Goal: Task Accomplishment & Management: Use online tool/utility

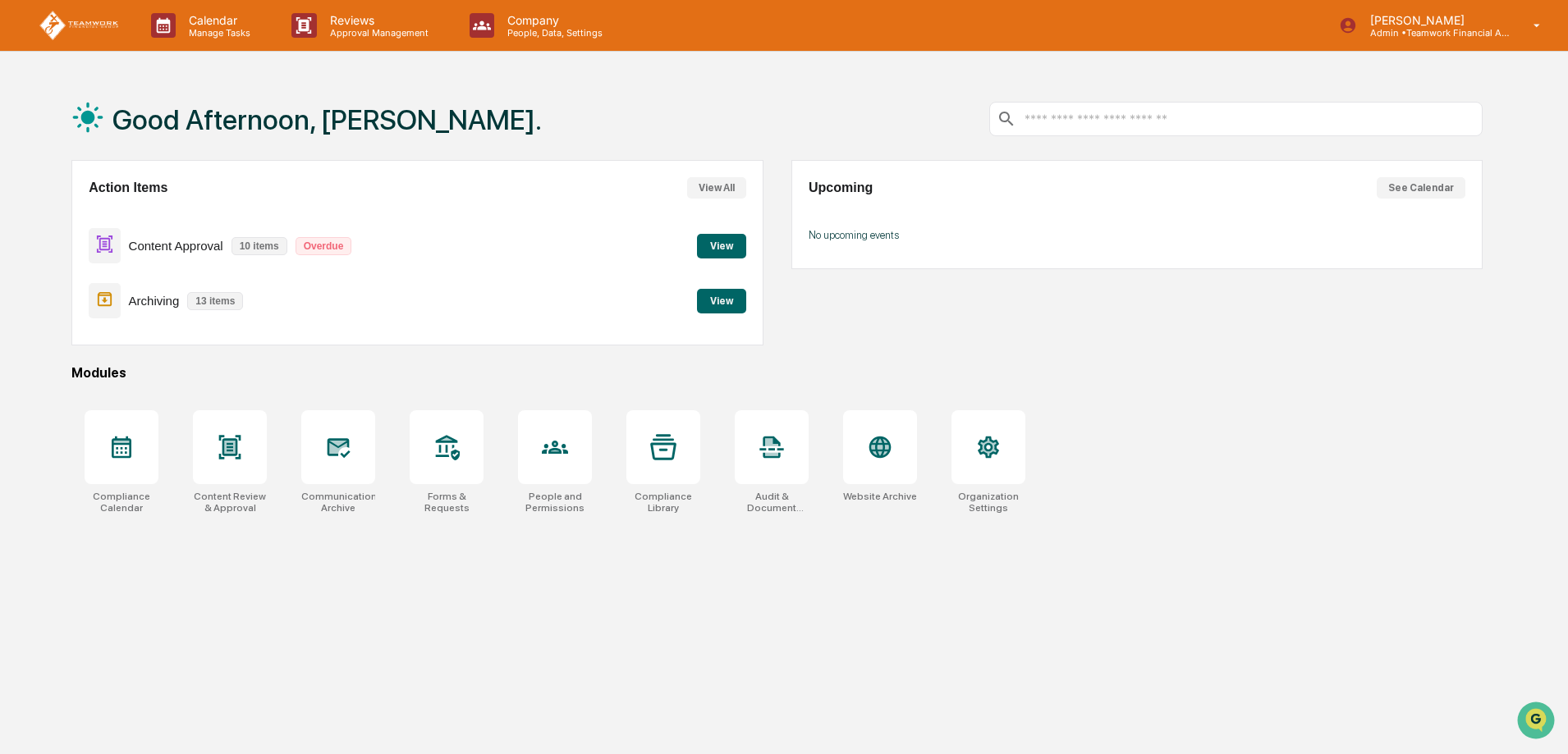
click at [731, 240] on button "View" at bounding box center [722, 246] width 49 height 25
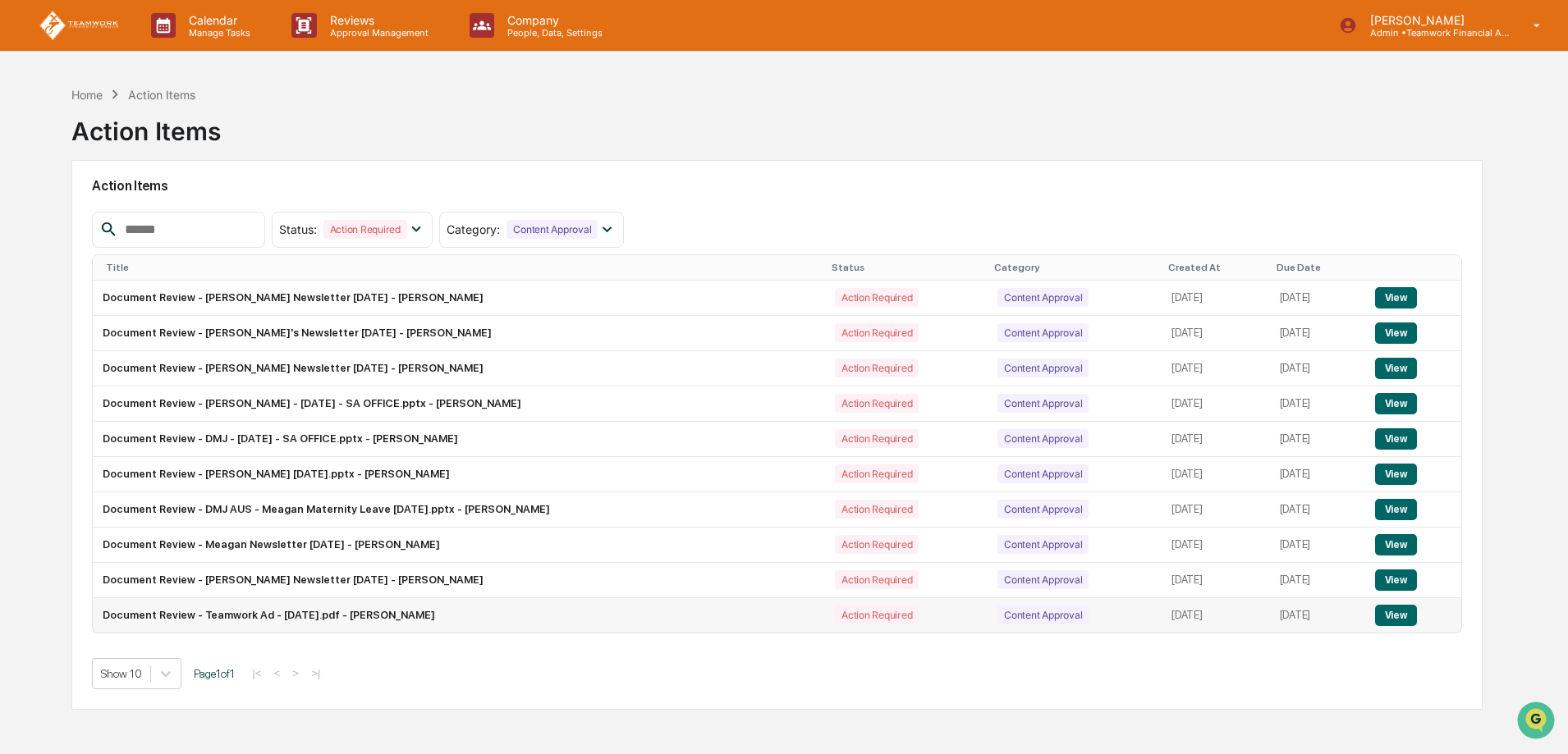
click at [1408, 613] on button "View" at bounding box center [1396, 616] width 42 height 22
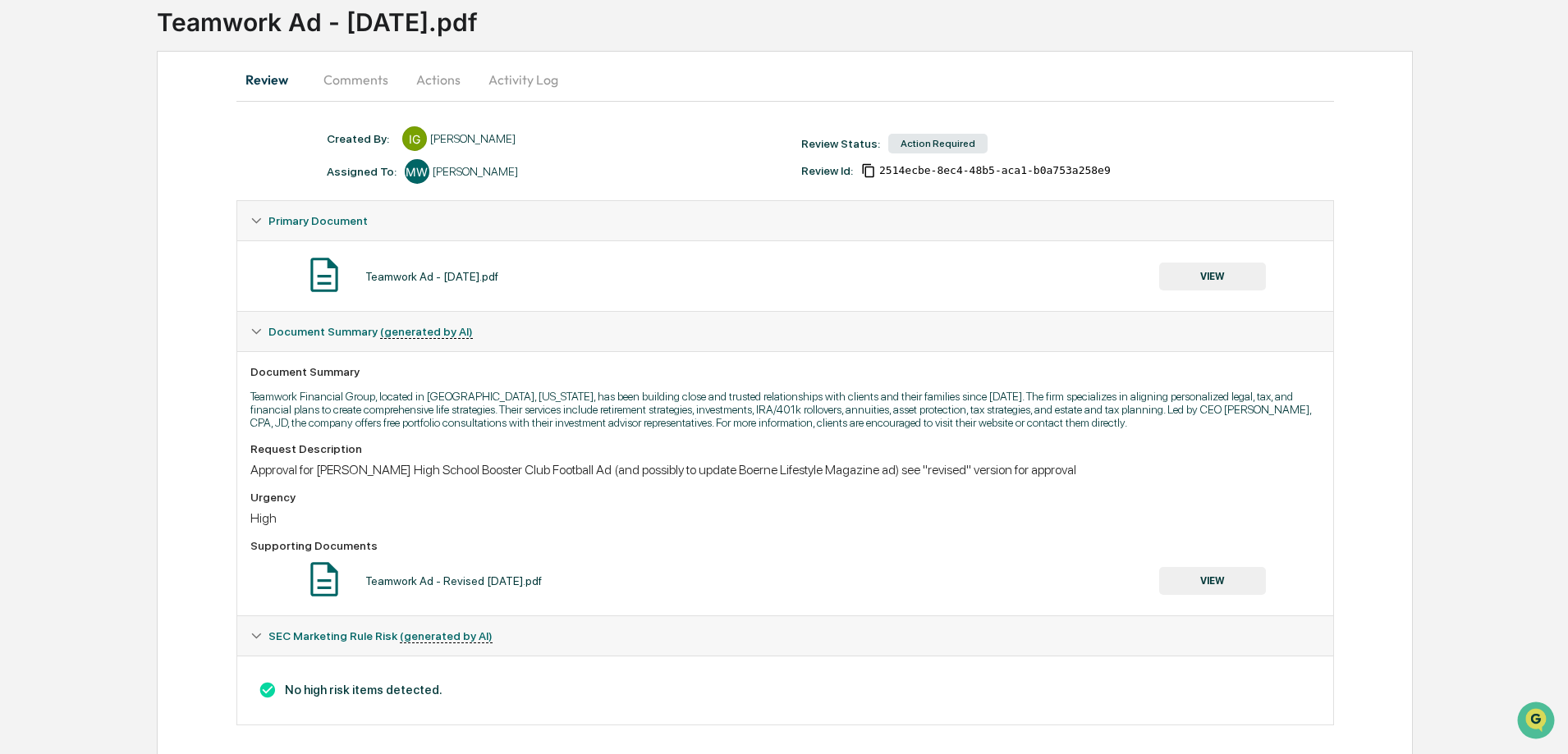
scroll to position [123, 0]
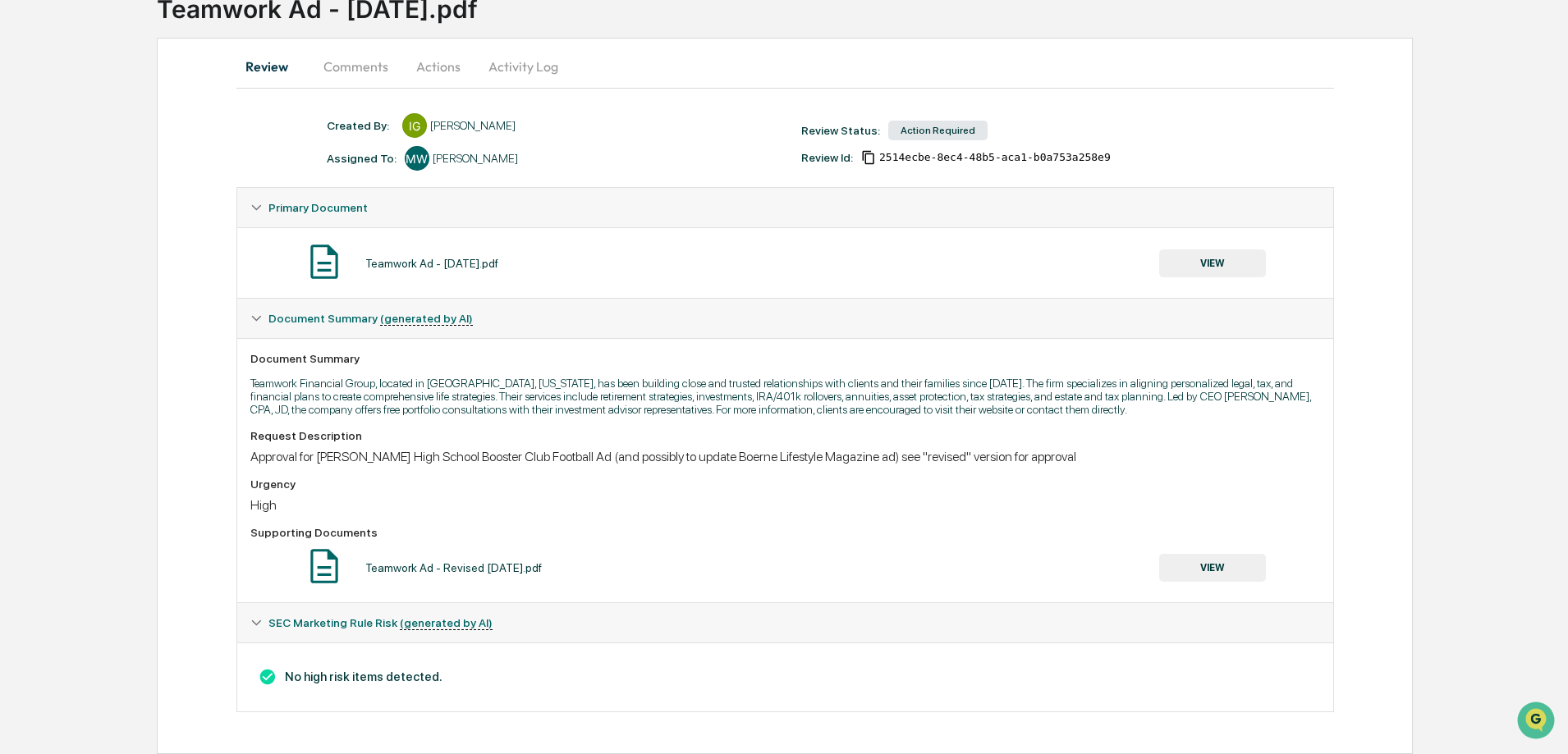
click at [1220, 258] on button "VIEW" at bounding box center [1213, 263] width 107 height 28
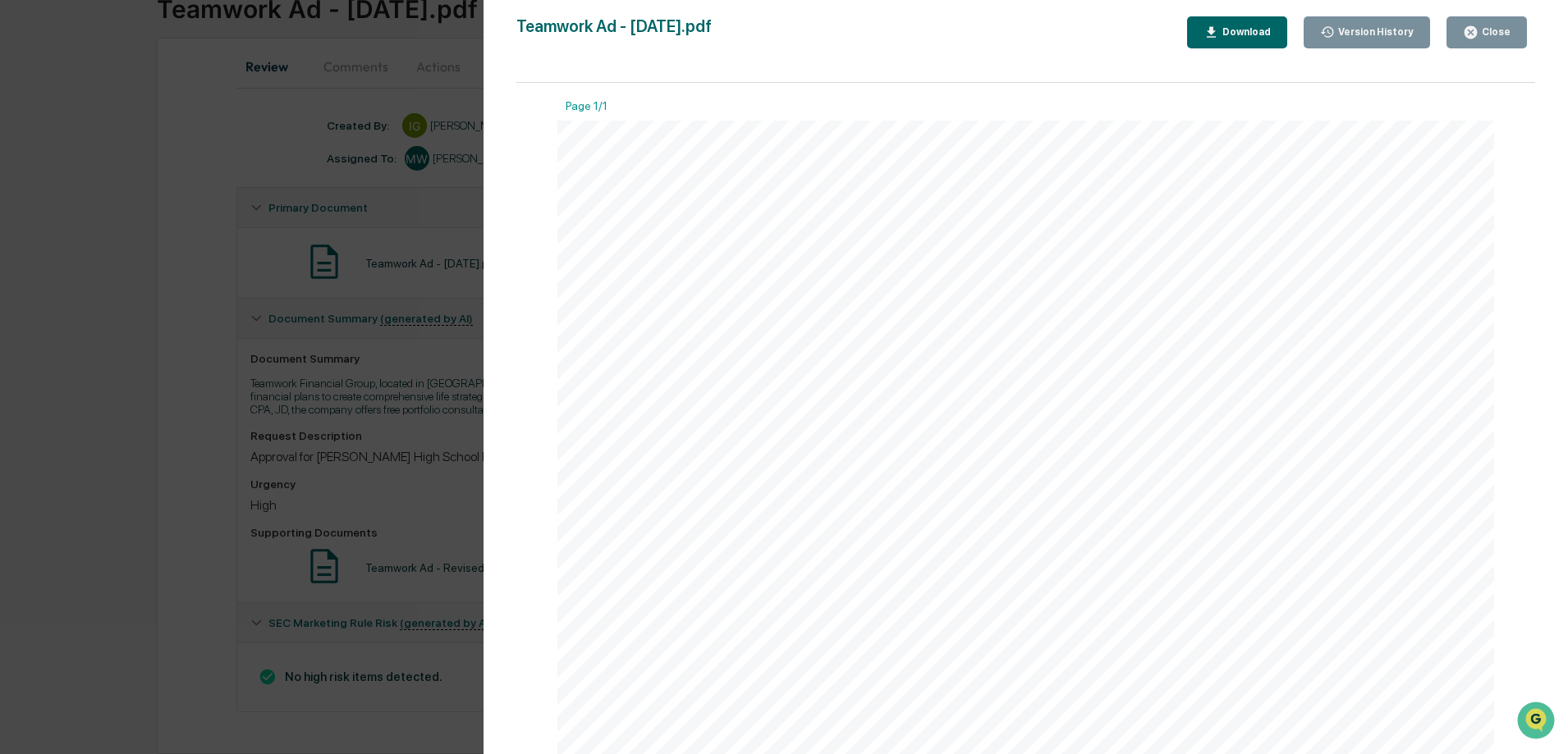
click at [1503, 22] on button "Close" at bounding box center [1486, 33] width 80 height 32
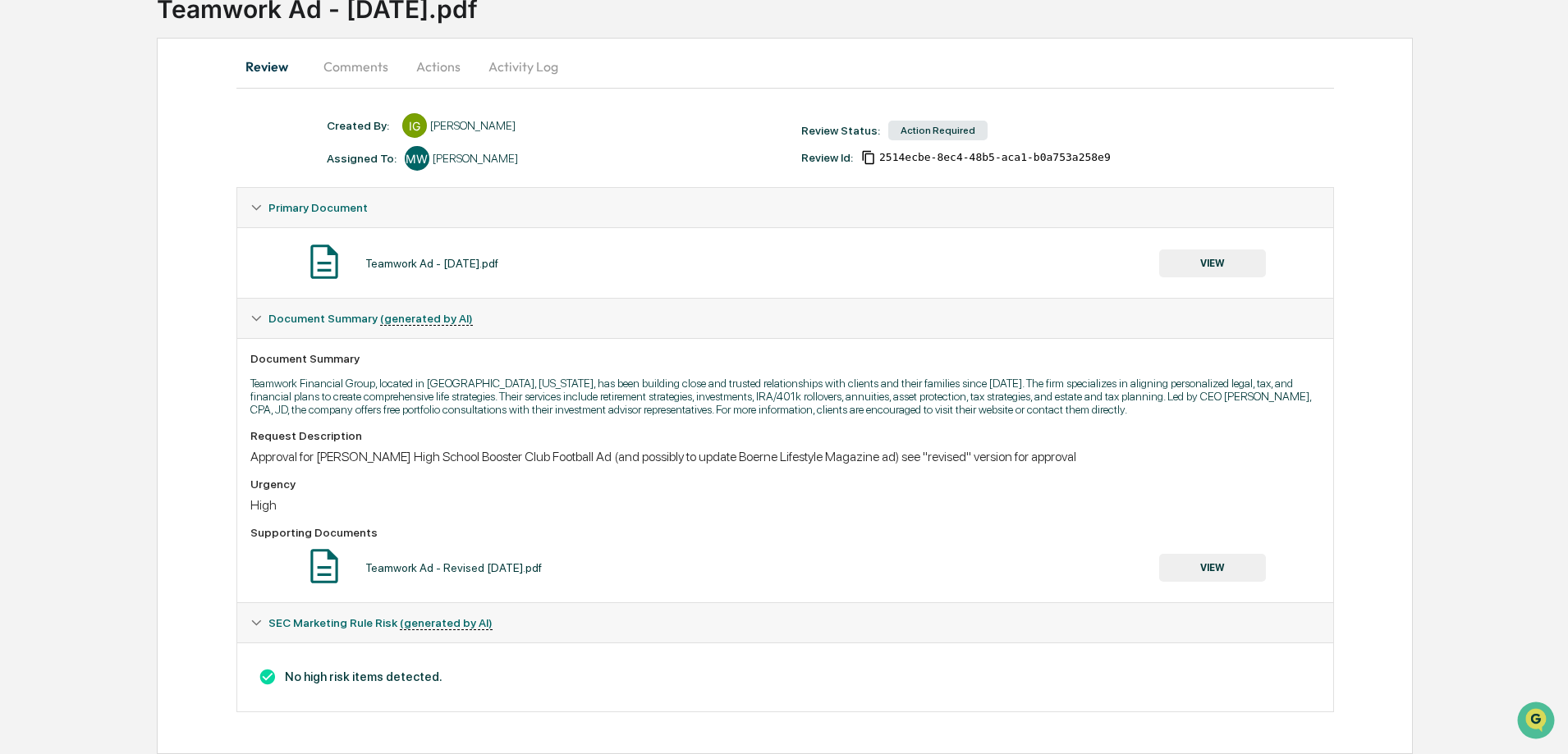
click at [437, 57] on button "Actions" at bounding box center [438, 66] width 74 height 40
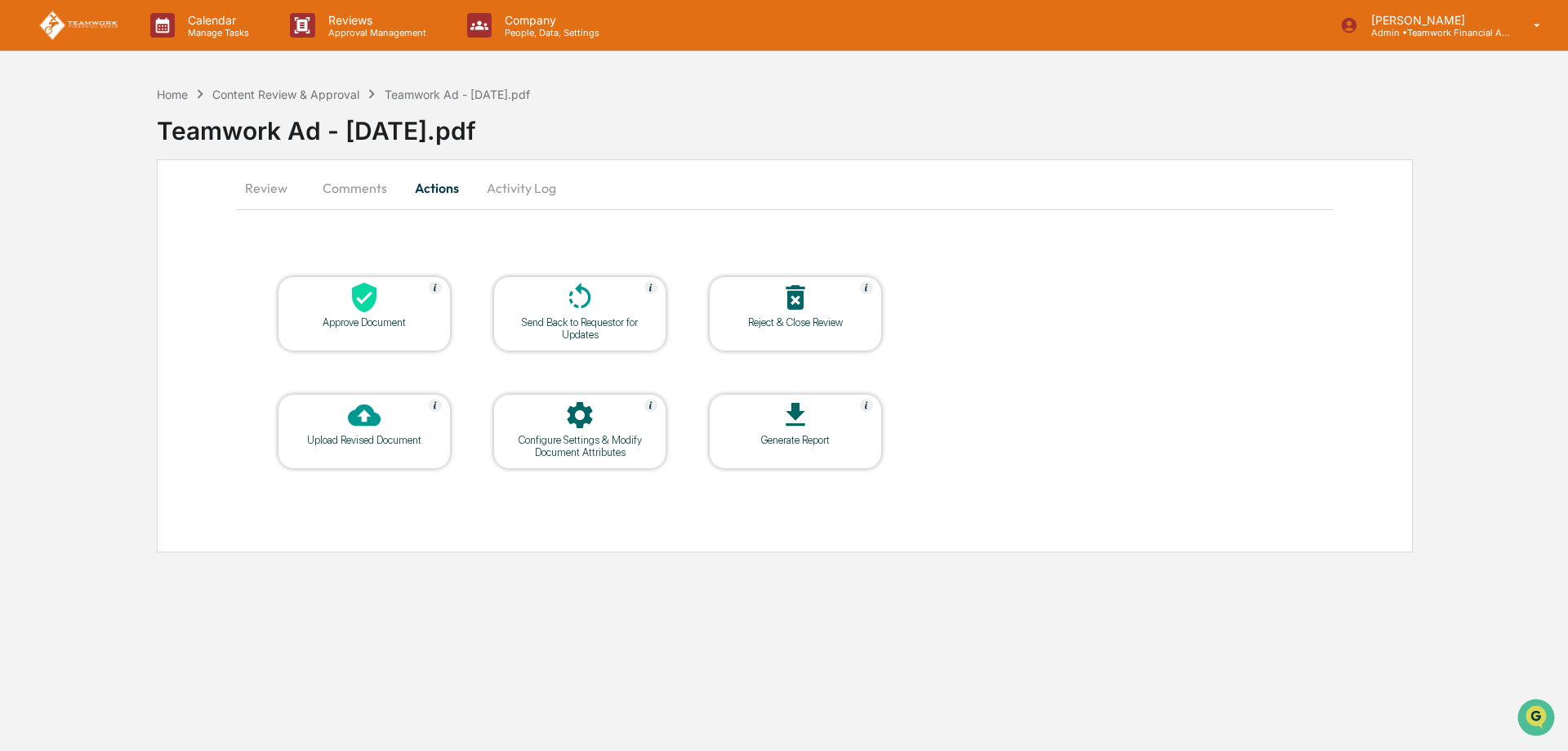
click at [562, 299] on div at bounding box center [580, 299] width 163 height 35
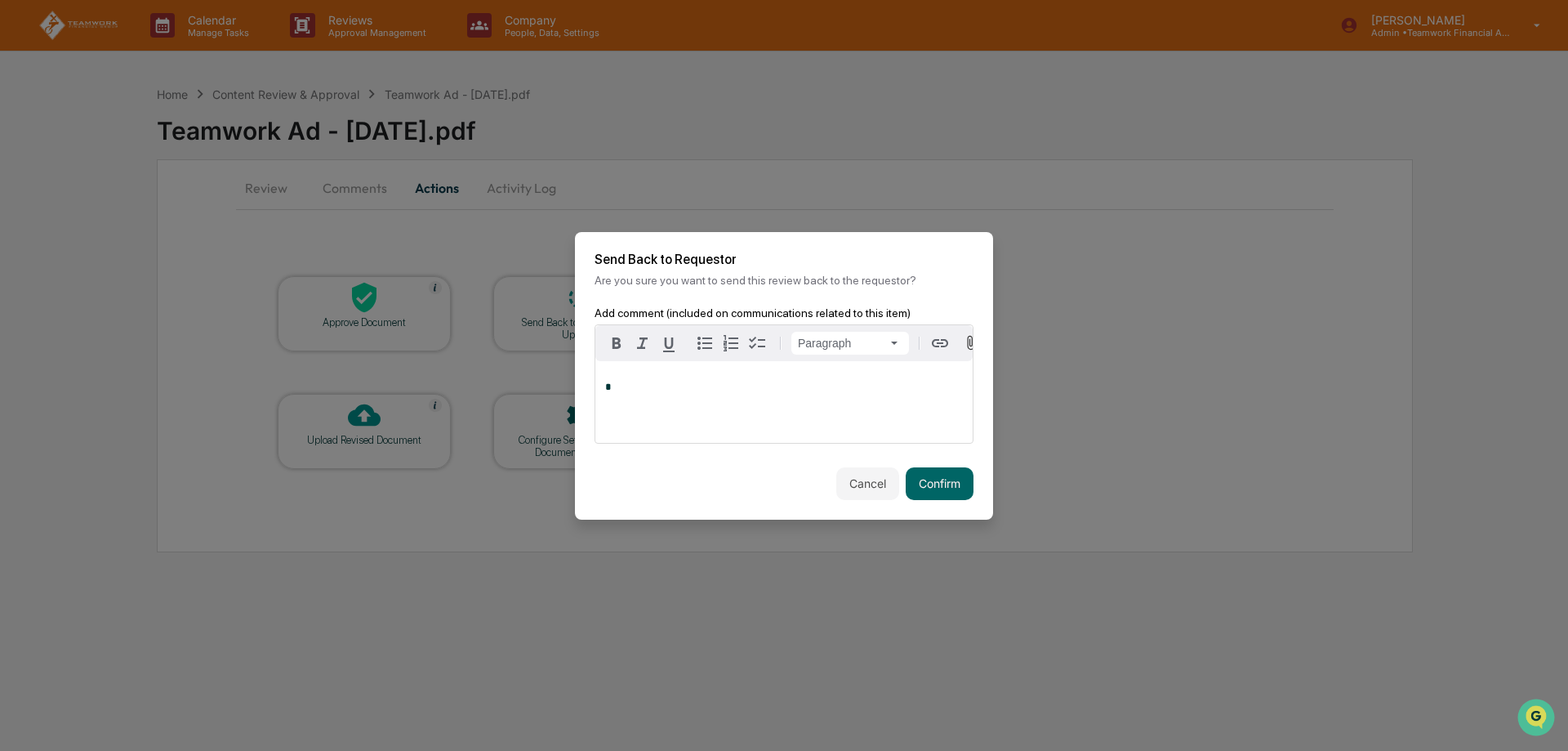
click at [627, 383] on div "*" at bounding box center [784, 402] width 378 height 82
click at [939, 485] on button "Confirm" at bounding box center [939, 483] width 68 height 32
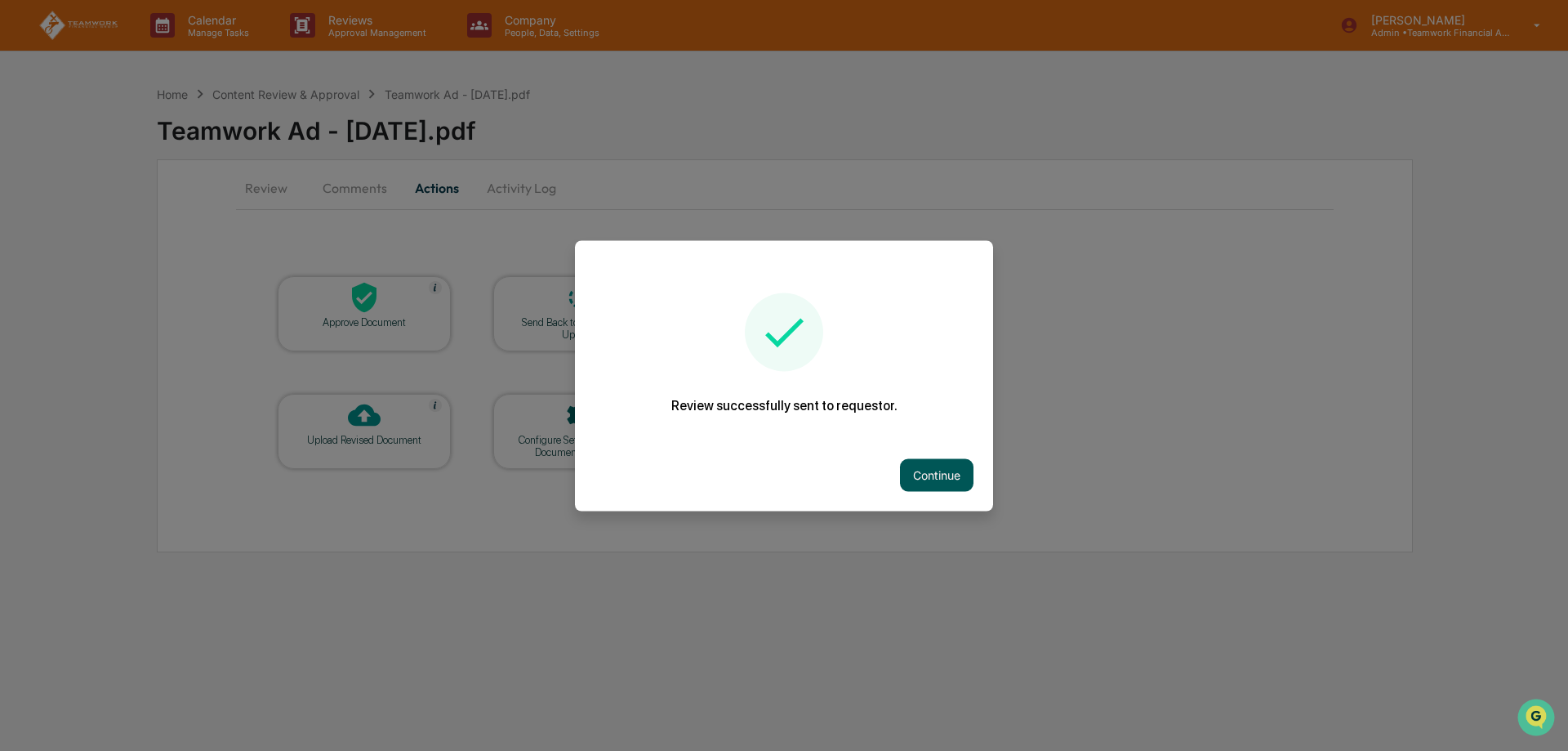
click at [938, 482] on button "Continue" at bounding box center [936, 474] width 74 height 32
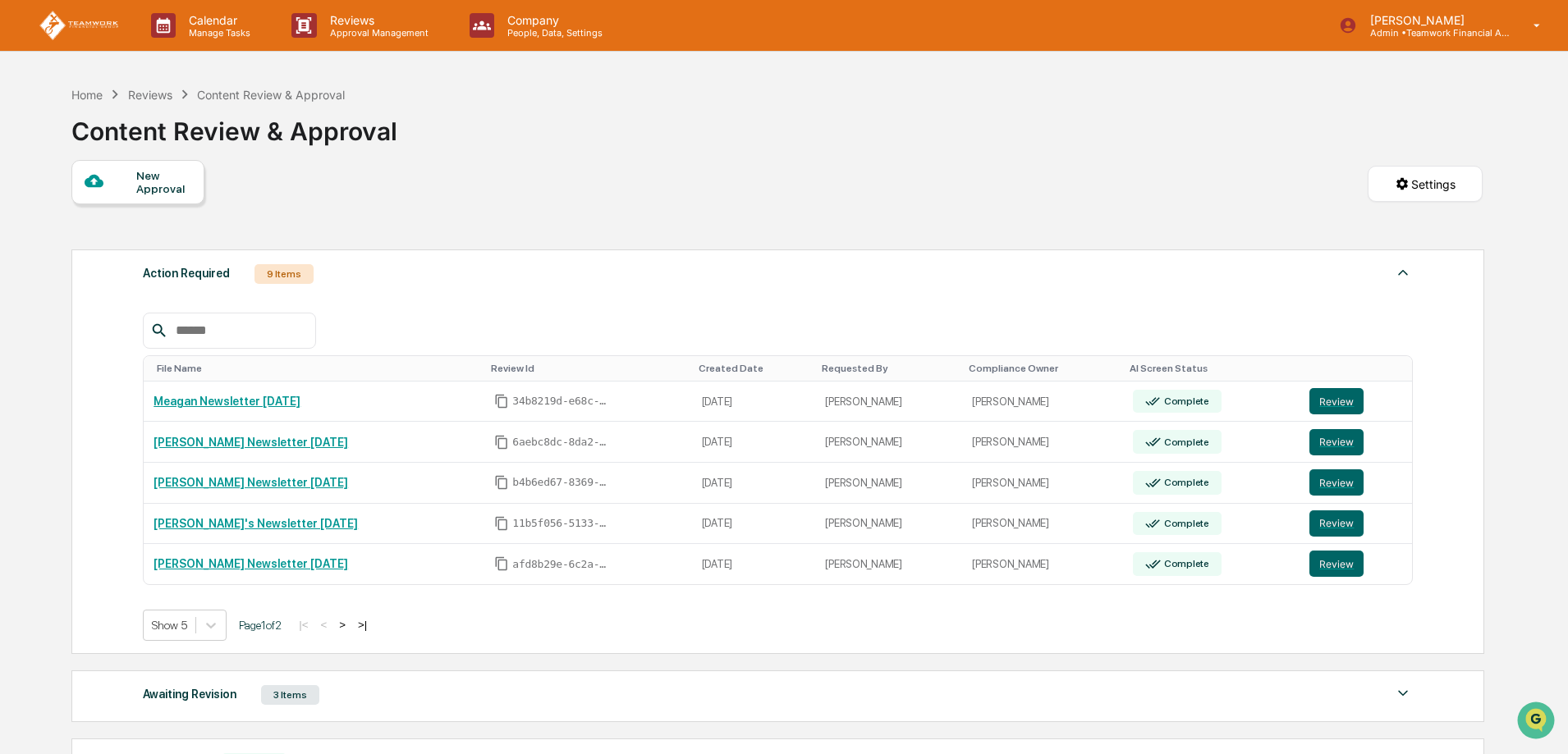
click at [734, 140] on div "Home Reviews Content Review & Approval Content Review & Approval" at bounding box center [777, 119] width 1412 height 82
click at [143, 97] on div "Reviews" at bounding box center [150, 95] width 44 height 14
click at [369, 27] on p "Approval Management" at bounding box center [377, 33] width 120 height 12
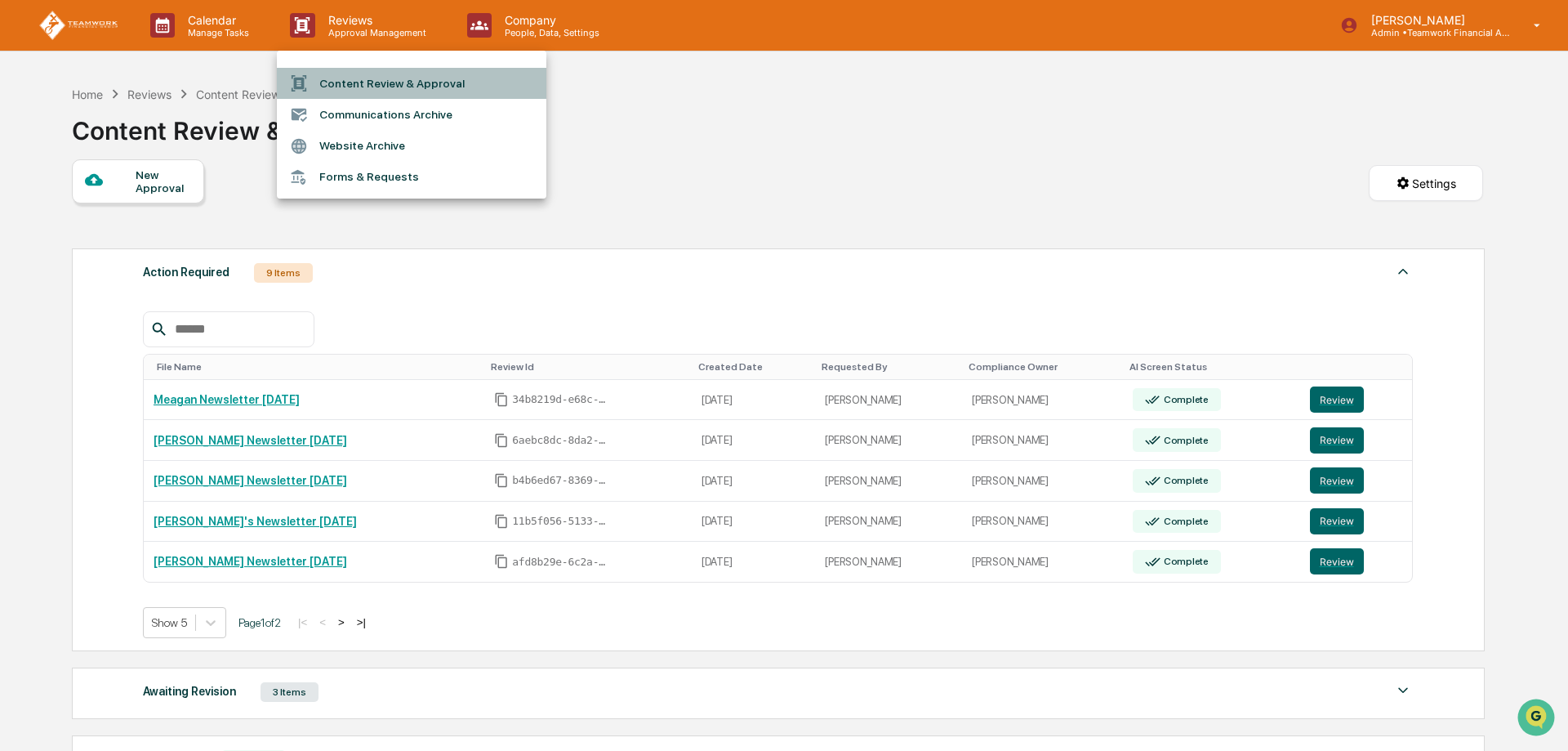
click at [387, 88] on li "Content Review & Approval" at bounding box center [412, 84] width 270 height 31
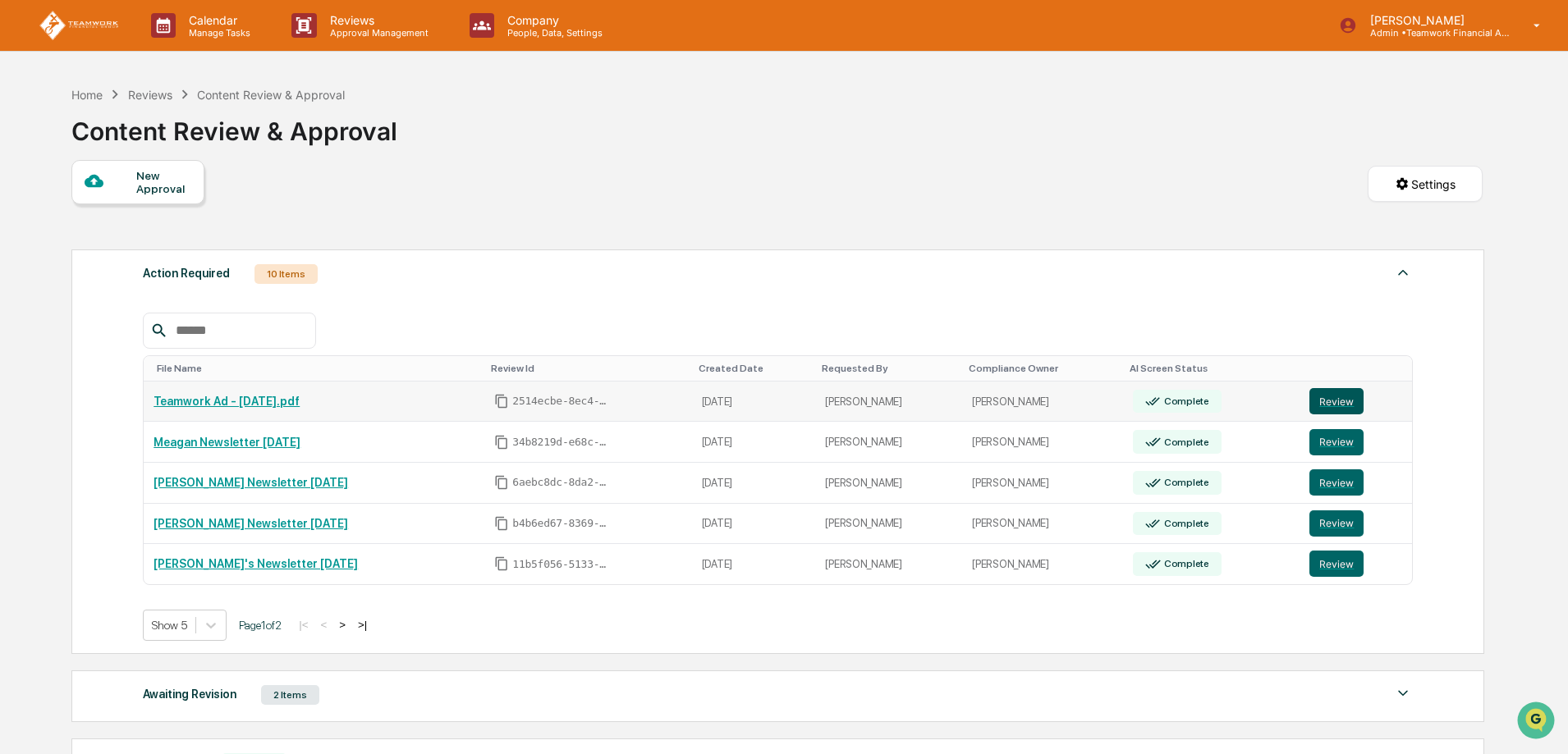
click at [1321, 395] on button "Review" at bounding box center [1337, 401] width 54 height 27
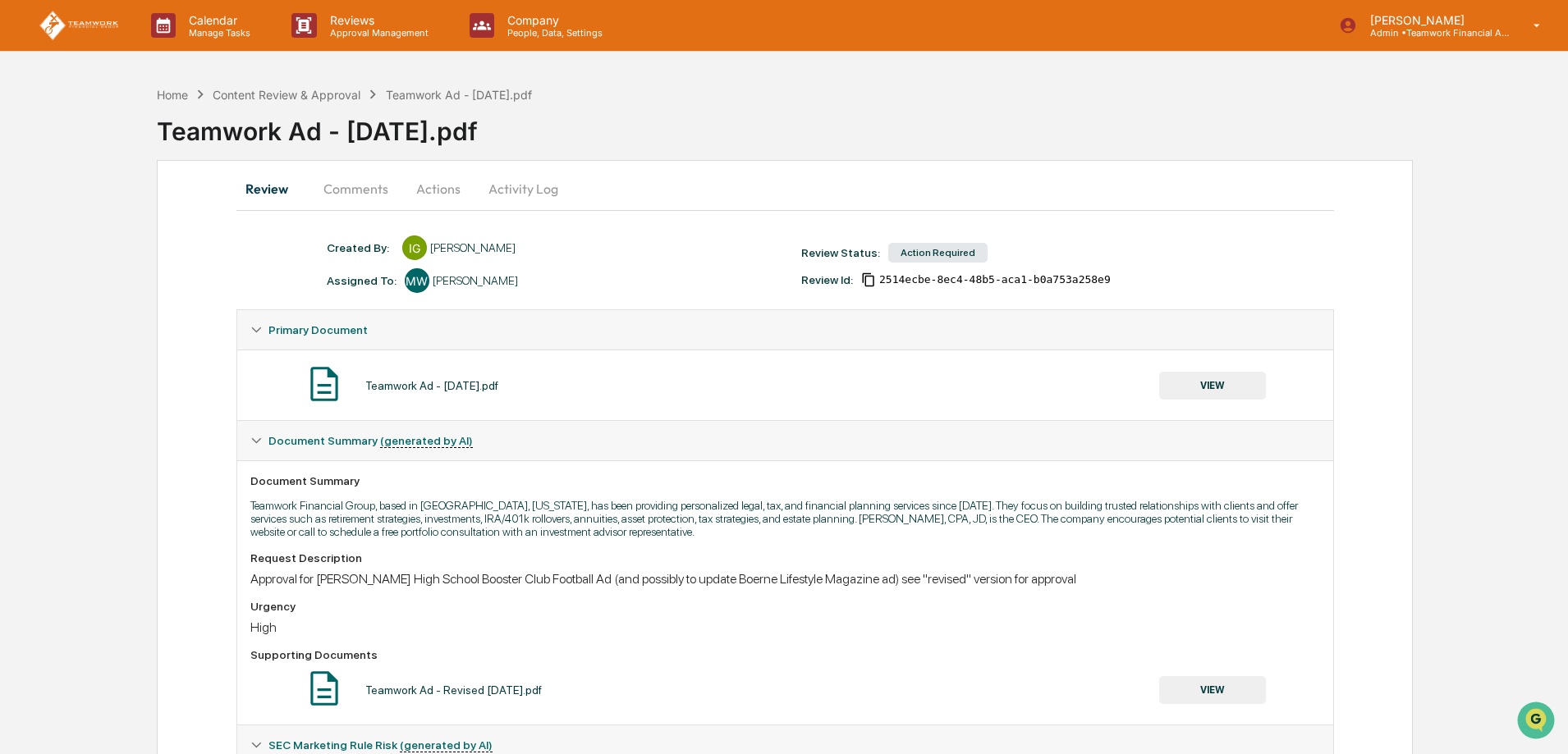
click at [1221, 379] on button "VIEW" at bounding box center [1213, 385] width 107 height 28
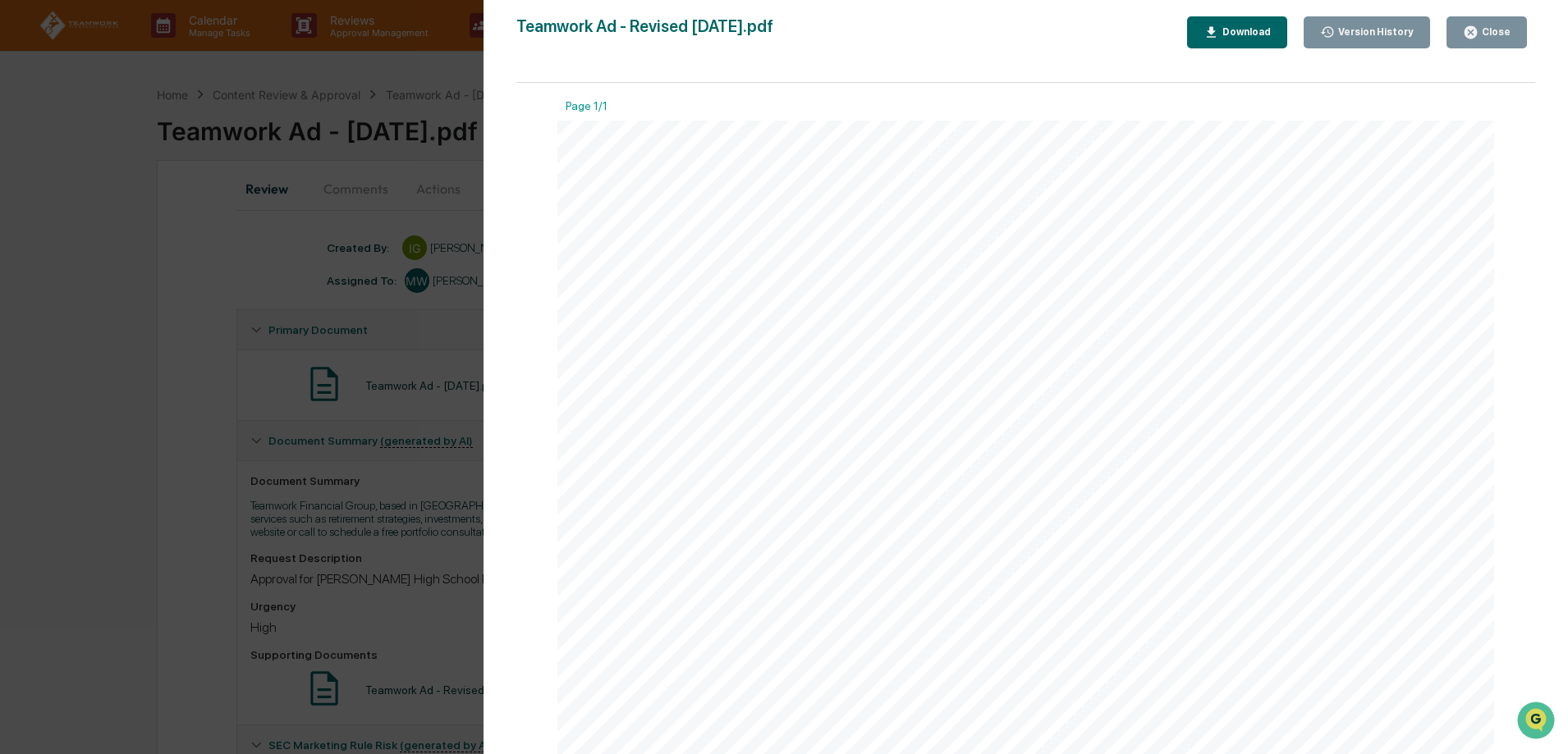
click at [1509, 30] on div "Close" at bounding box center [1495, 33] width 32 height 12
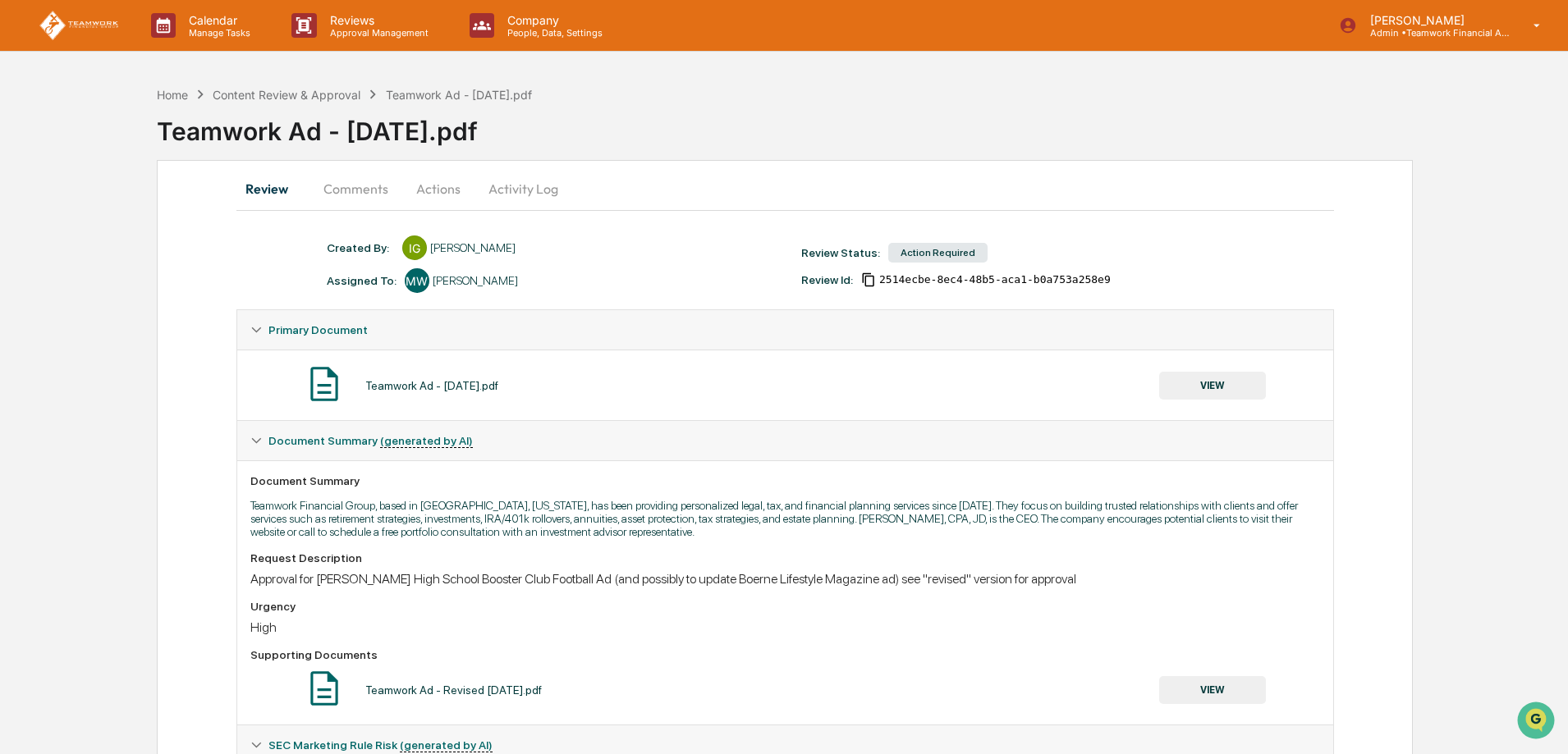
click at [444, 181] on button "Actions" at bounding box center [438, 189] width 74 height 40
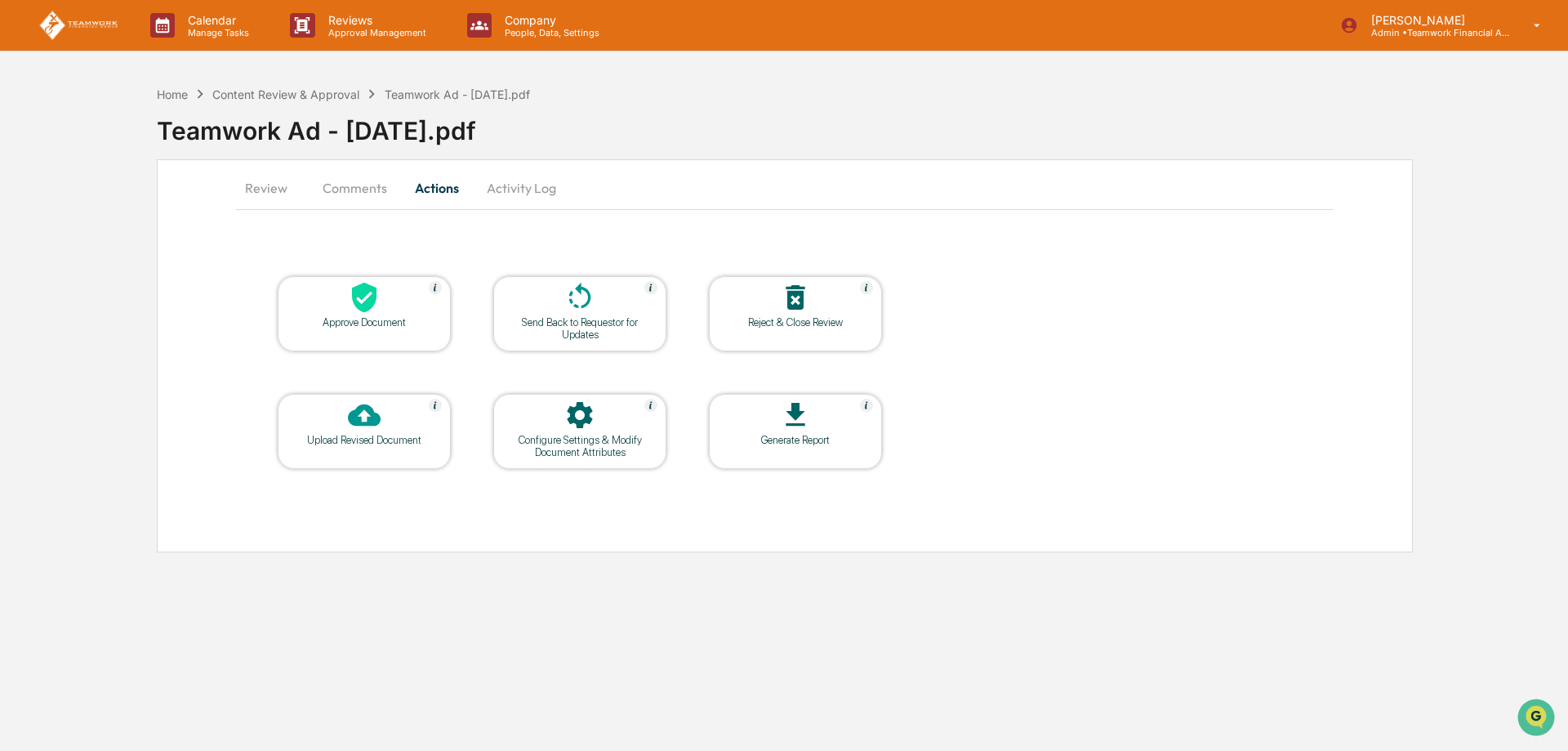
click at [359, 306] on icon at bounding box center [364, 297] width 25 height 31
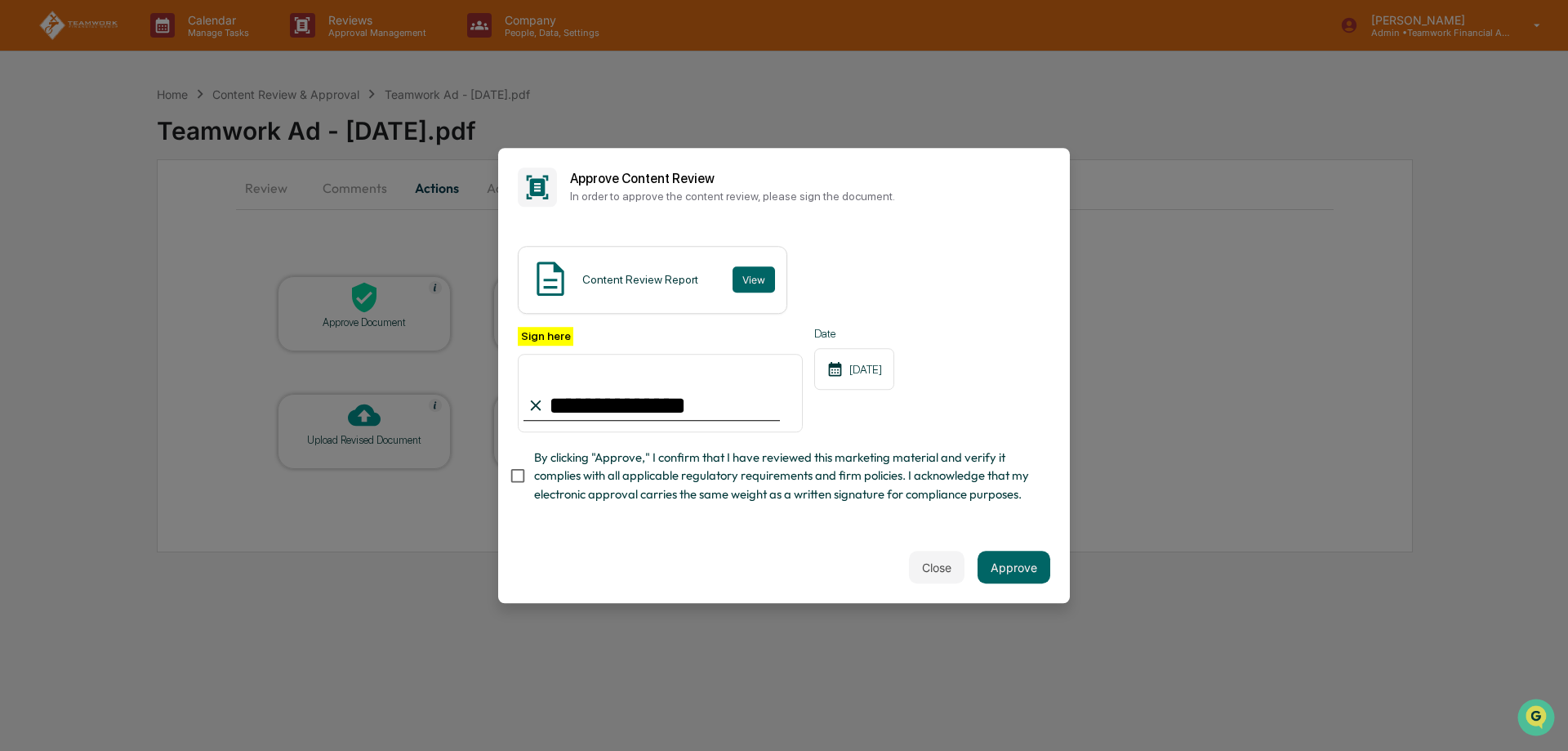
type input "**********"
click at [1025, 568] on button "Approve" at bounding box center [1014, 567] width 73 height 32
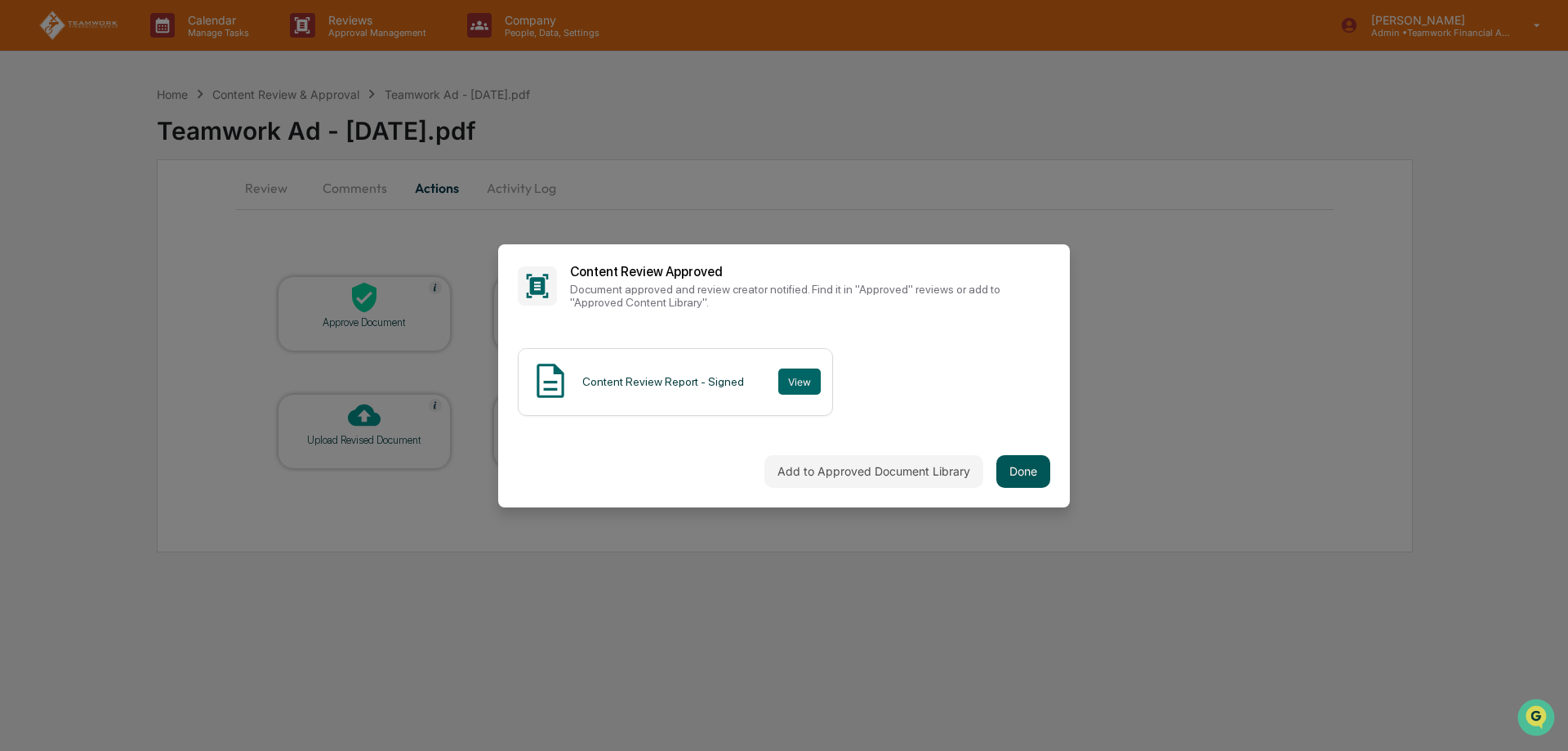
click at [1033, 473] on button "Done" at bounding box center [1023, 471] width 54 height 32
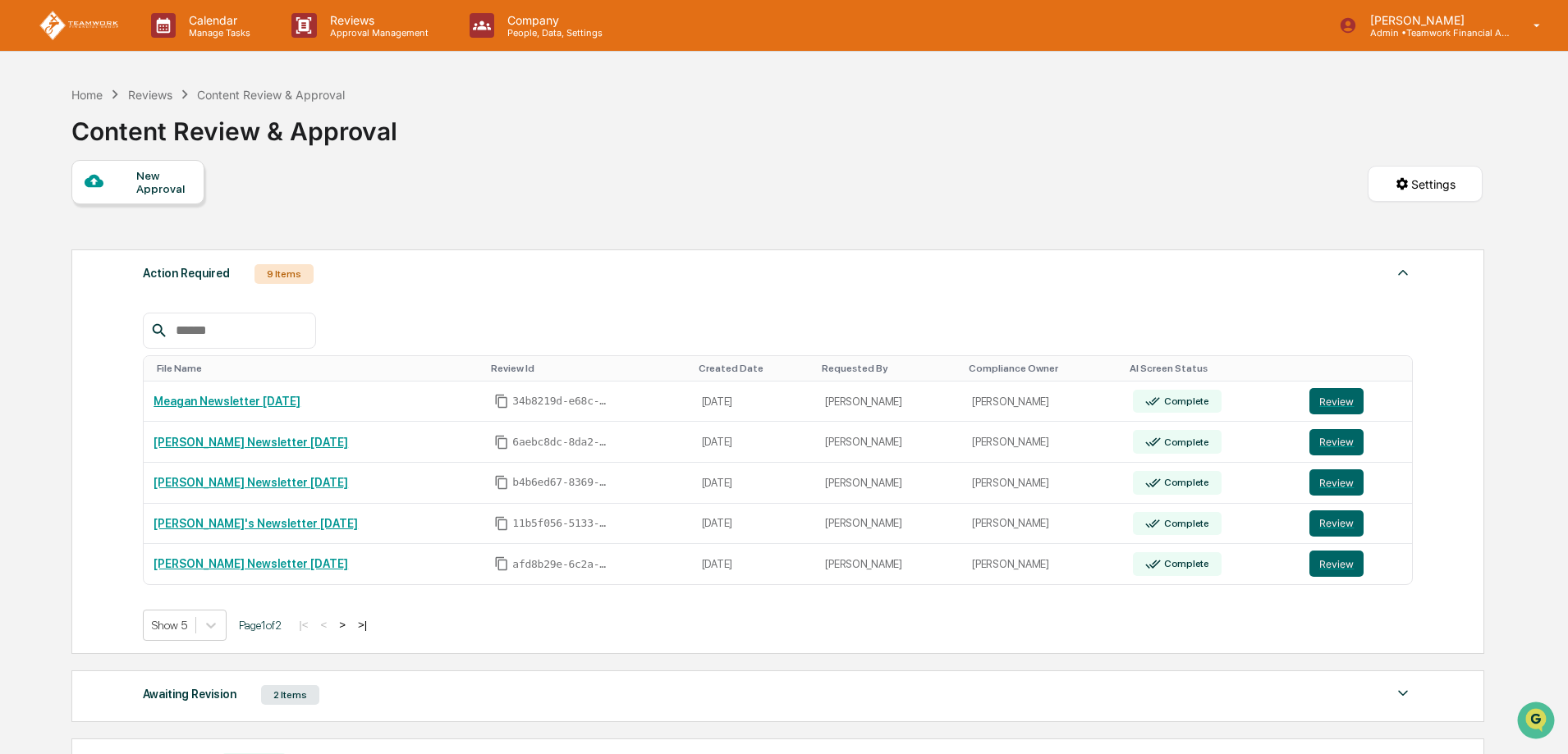
click at [1033, 212] on div "New Approval Settings" at bounding box center [777, 201] width 1412 height 81
click at [367, 30] on p "Approval Management" at bounding box center [377, 33] width 120 height 12
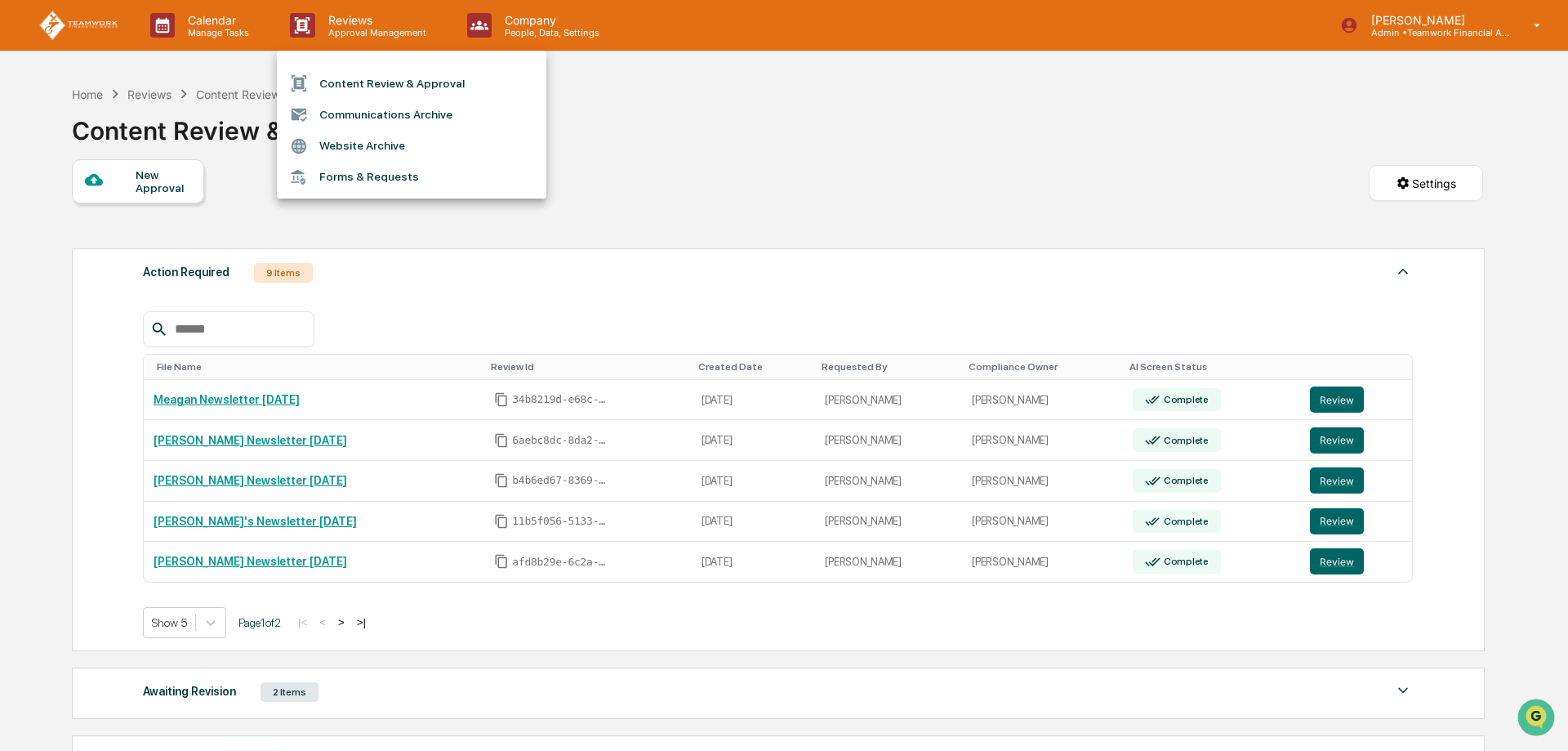
click at [359, 108] on li "Communications Archive" at bounding box center [412, 114] width 270 height 31
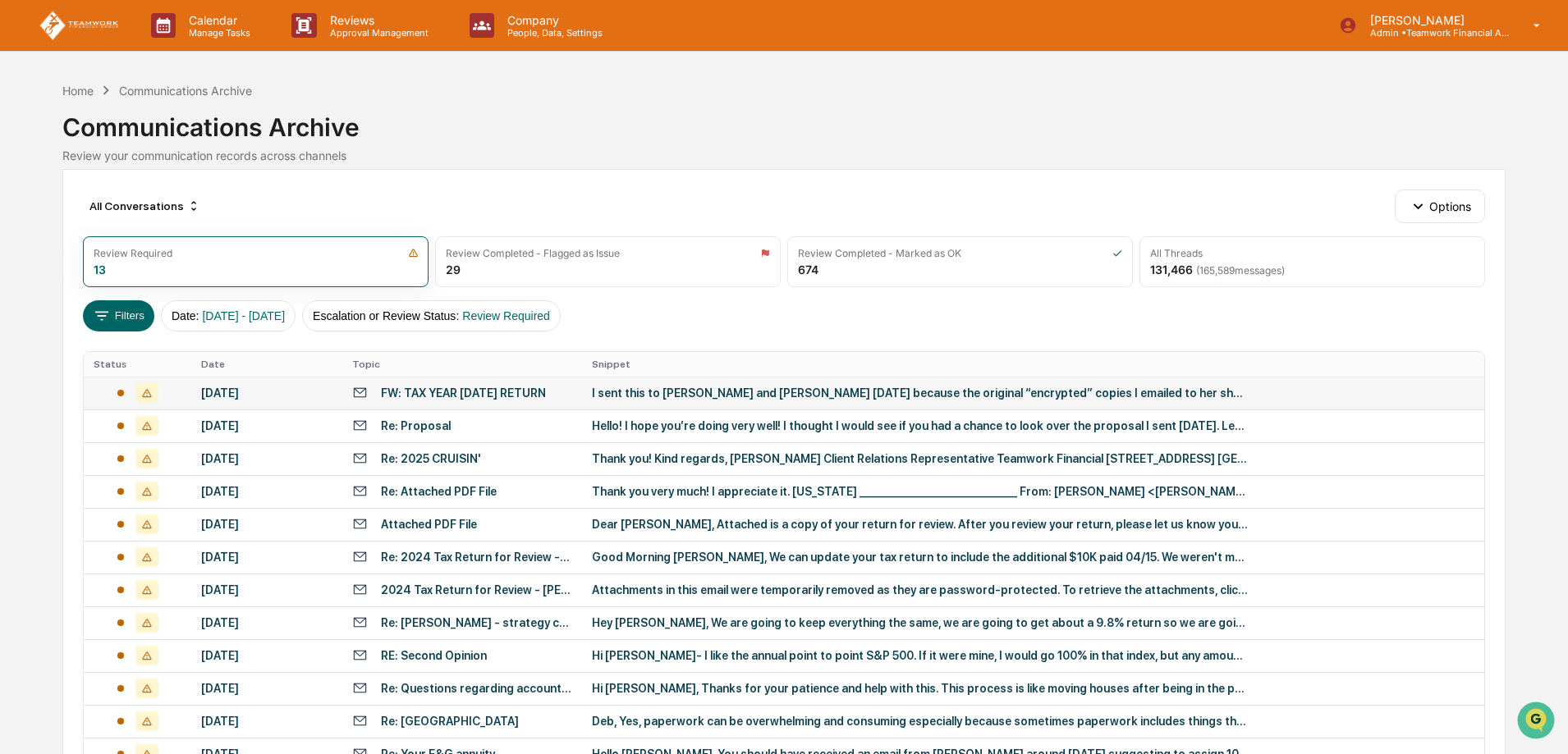
click at [468, 386] on div "FW: TAX YEAR [DATE] RETURN" at bounding box center [463, 392] width 165 height 13
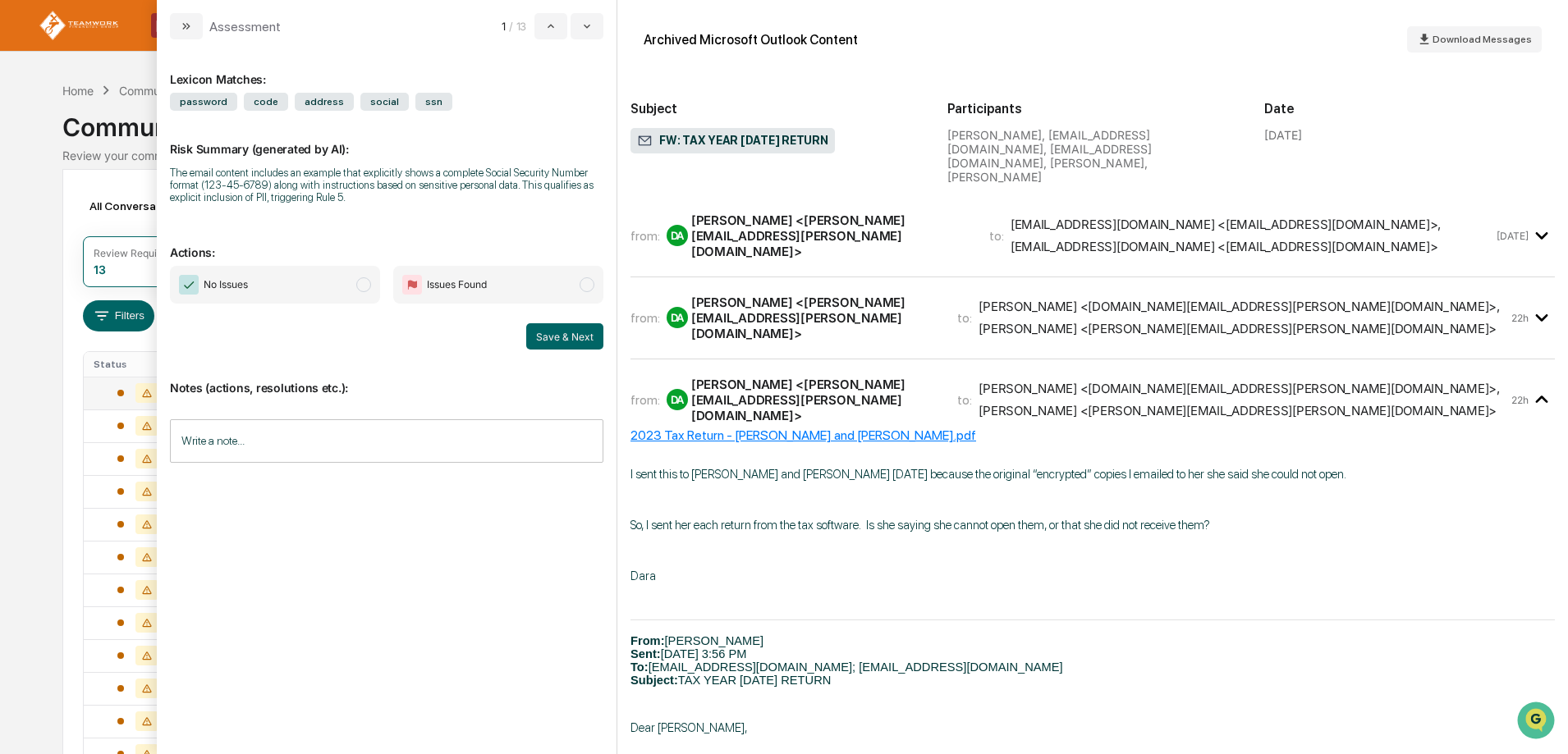
click at [364, 286] on span "modal" at bounding box center [363, 285] width 15 height 15
click at [567, 339] on button "Save & Next" at bounding box center [565, 336] width 77 height 27
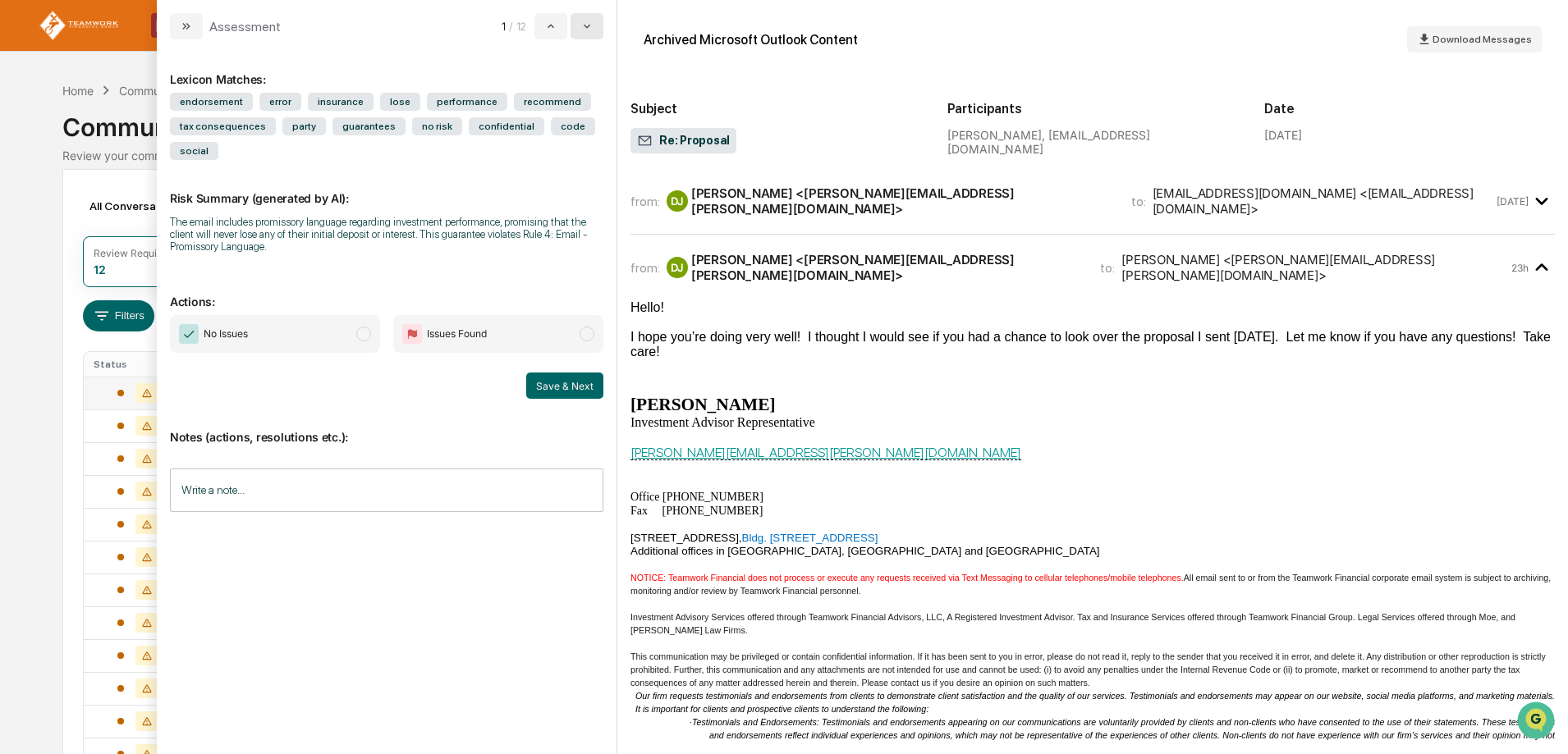
click at [584, 28] on icon "modal" at bounding box center [586, 26] width 13 height 13
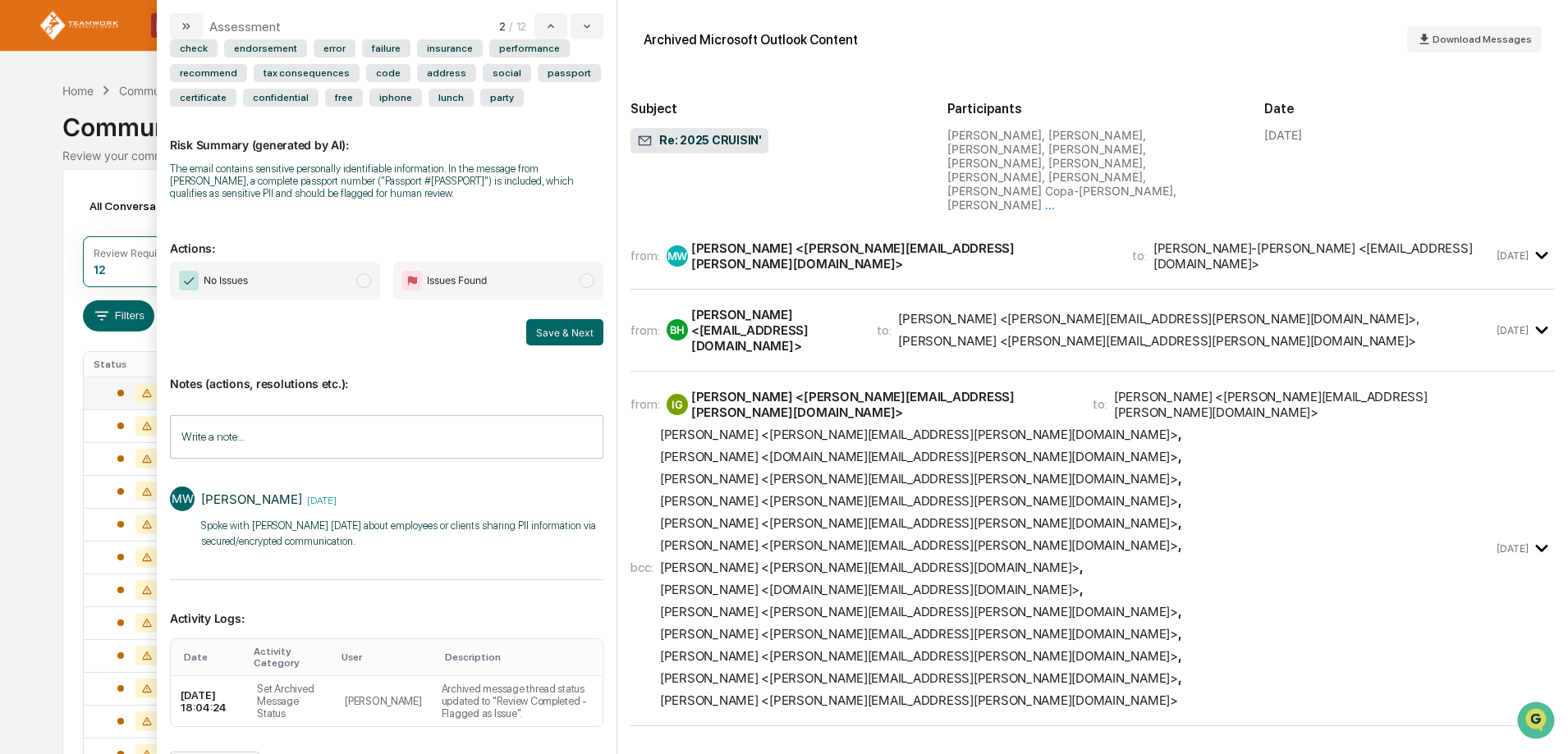
scroll to position [82, 0]
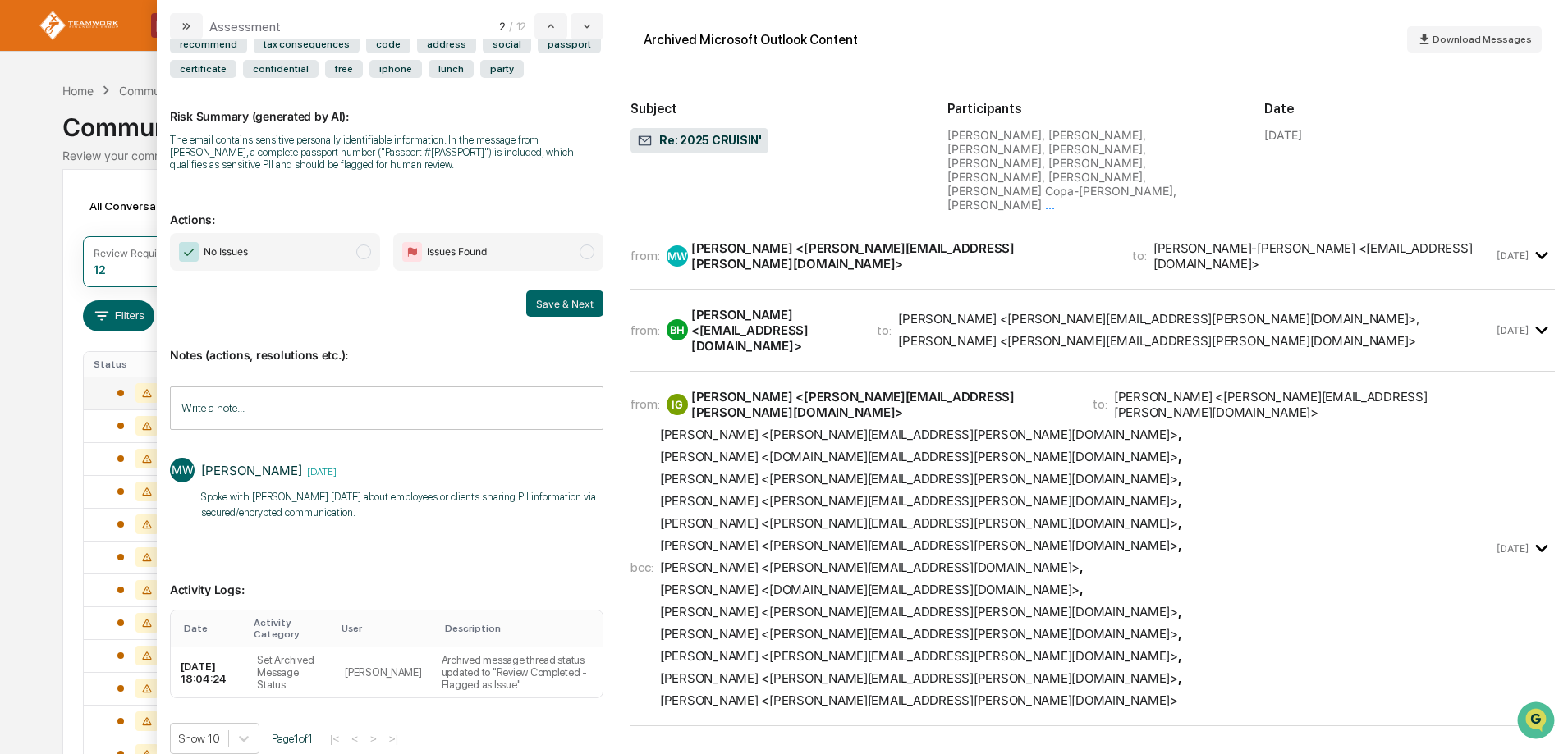
click at [406, 409] on input "Write a note..." at bounding box center [387, 408] width 433 height 43
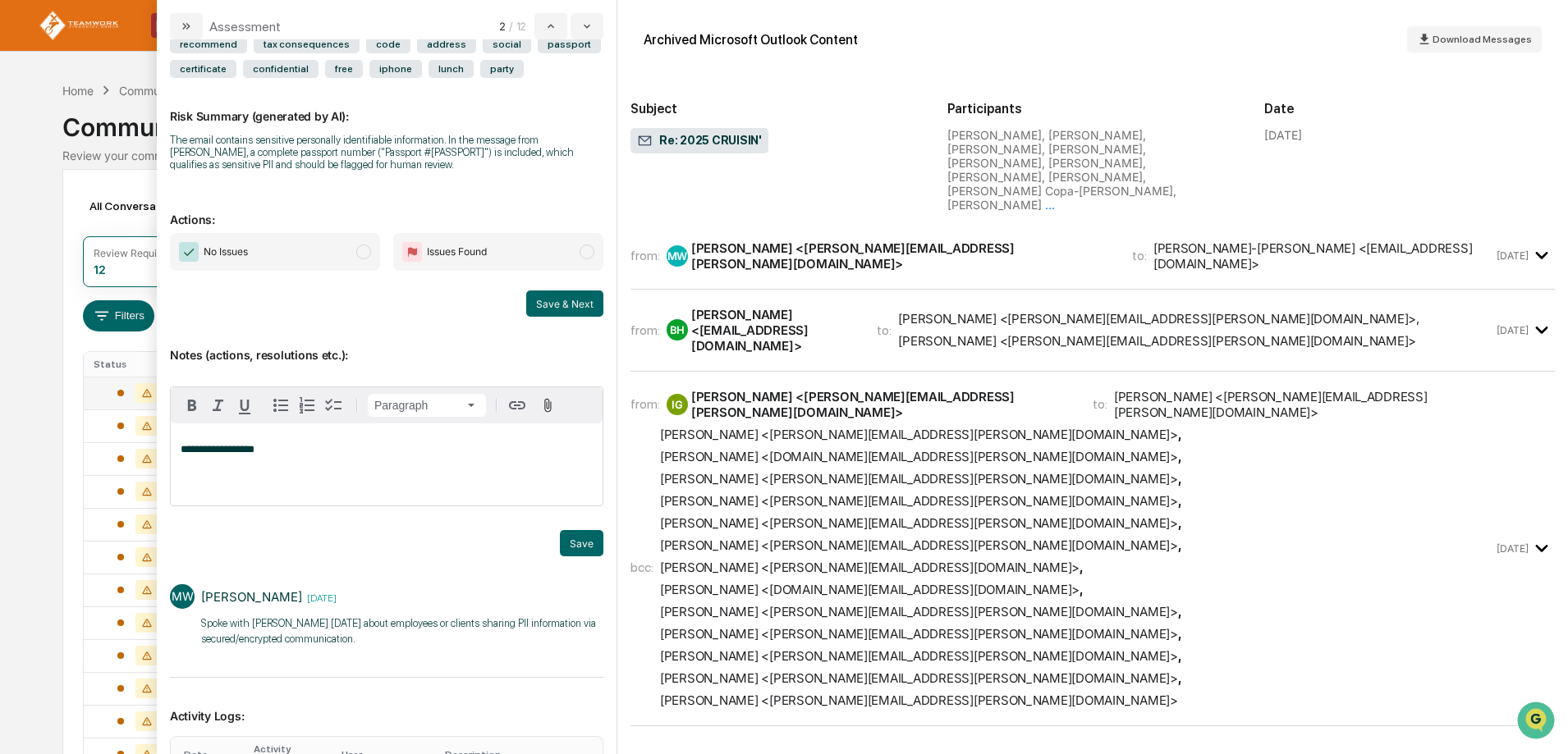
click at [357, 250] on span "modal" at bounding box center [363, 251] width 15 height 15
click at [585, 545] on button "Save" at bounding box center [581, 543] width 44 height 27
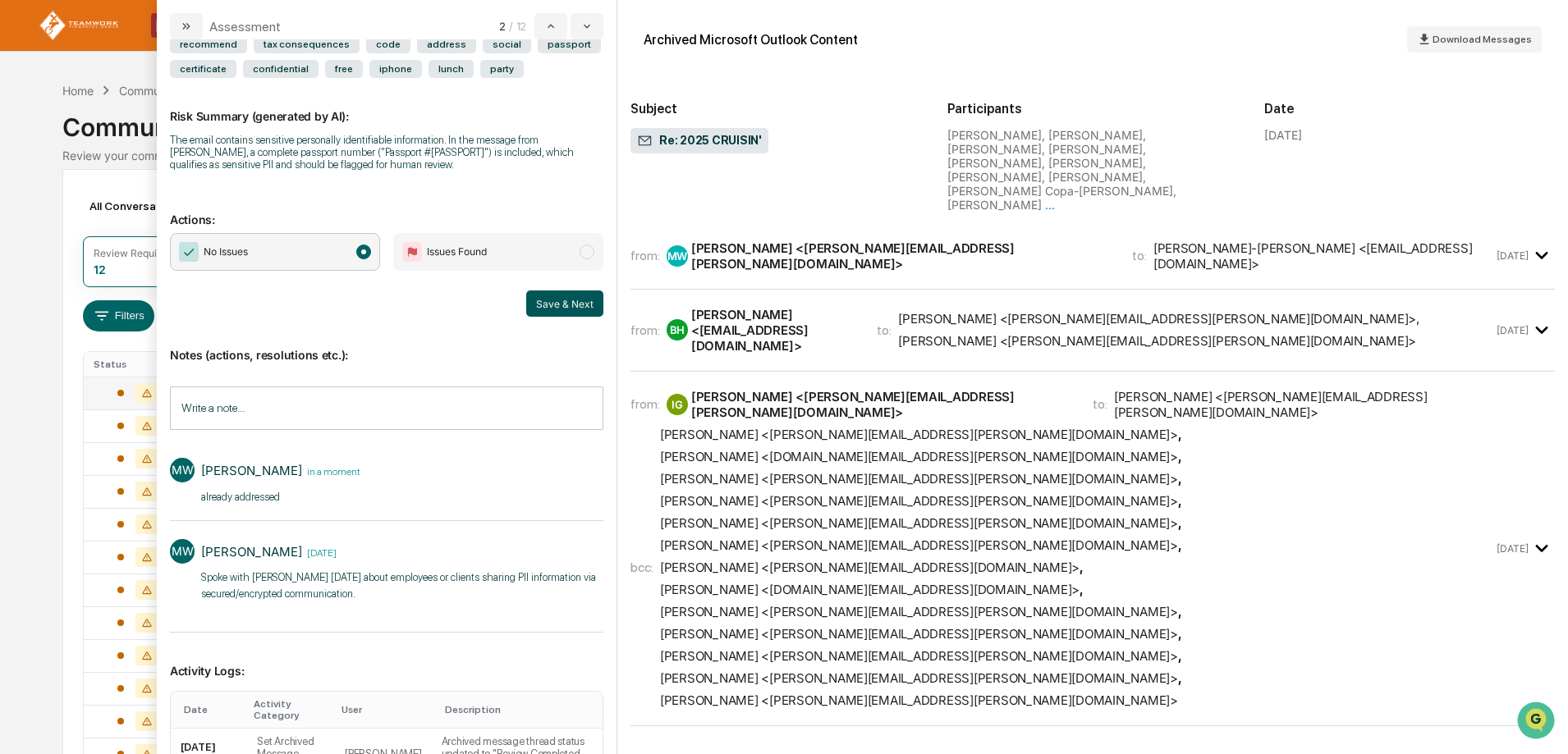
click at [550, 304] on button "Save & Next" at bounding box center [565, 303] width 77 height 27
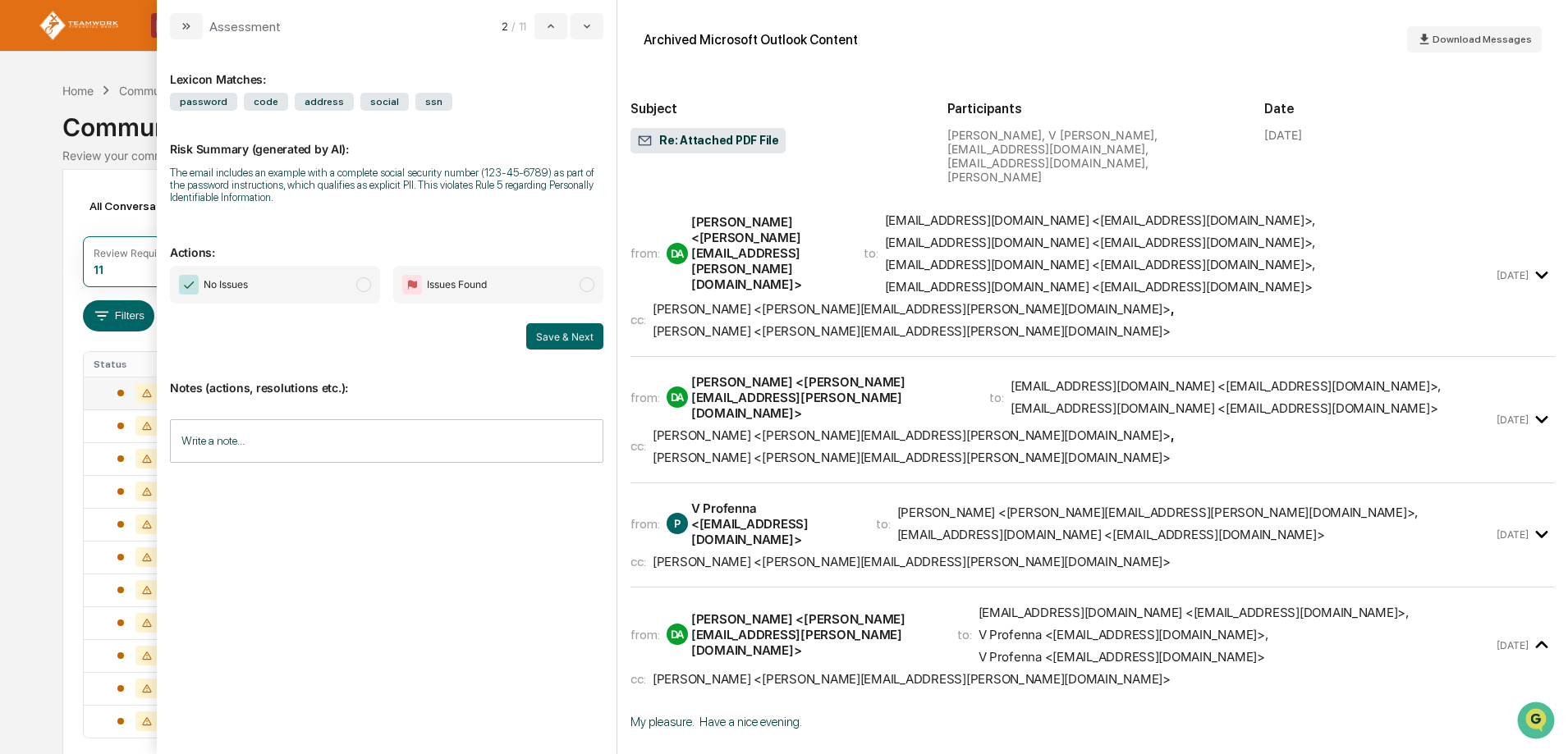
click at [366, 289] on span "modal" at bounding box center [363, 285] width 15 height 15
click at [567, 343] on button "Save & Next" at bounding box center [565, 336] width 77 height 27
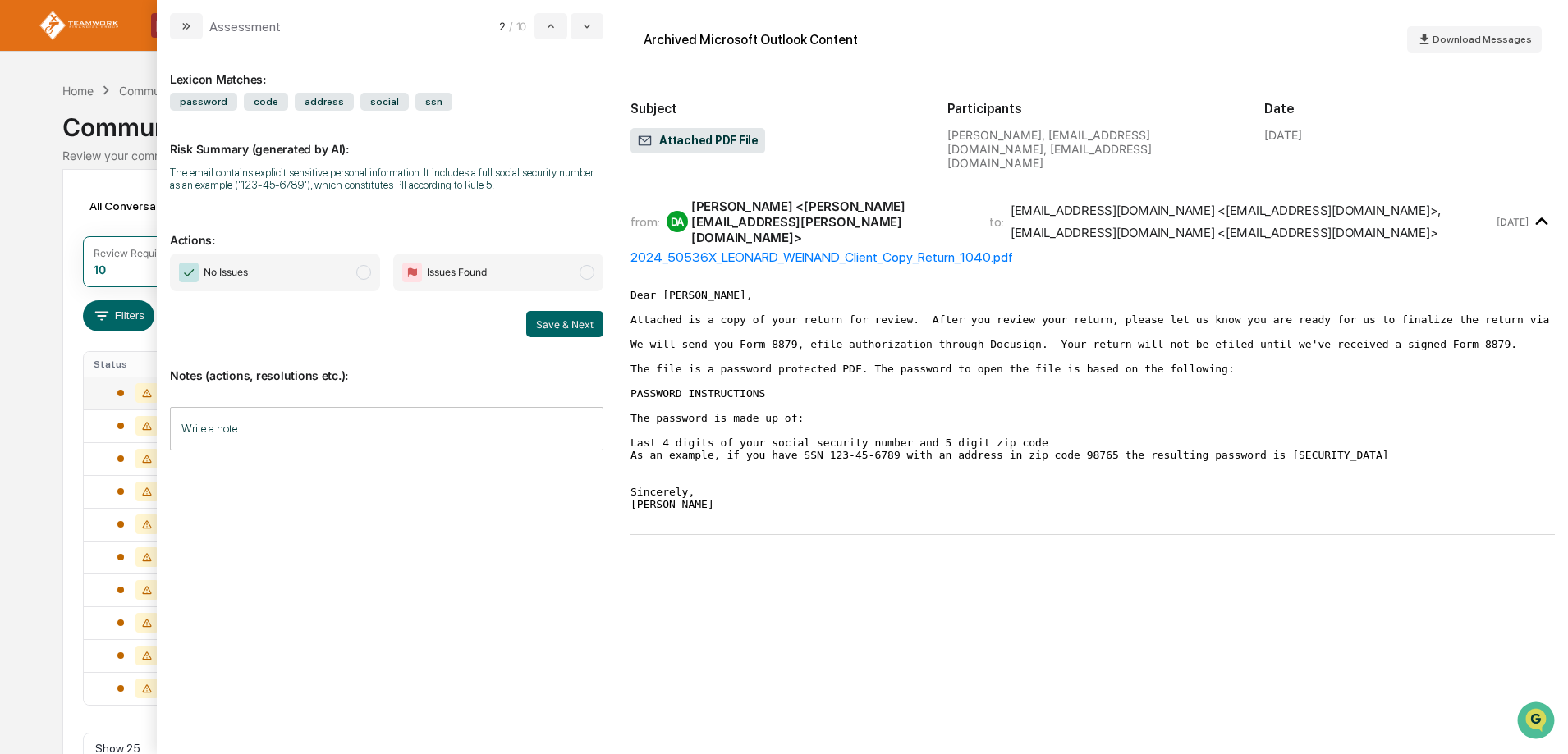
click at [367, 284] on span "No Issues" at bounding box center [275, 273] width 211 height 38
click at [560, 327] on button "Save & Next" at bounding box center [565, 324] width 77 height 27
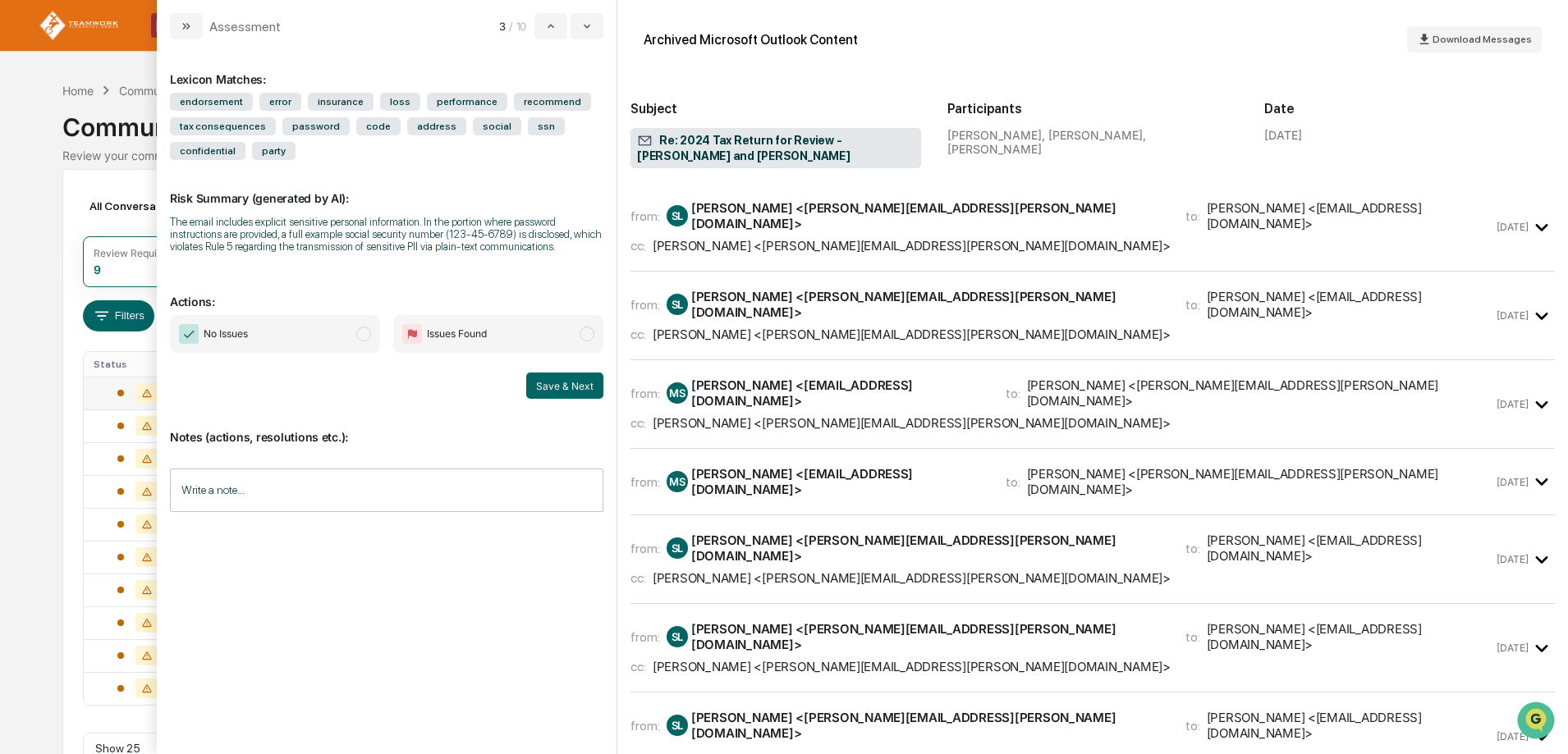
click at [361, 332] on span "modal" at bounding box center [363, 334] width 15 height 15
click at [565, 394] on button "Save & Next" at bounding box center [565, 385] width 77 height 27
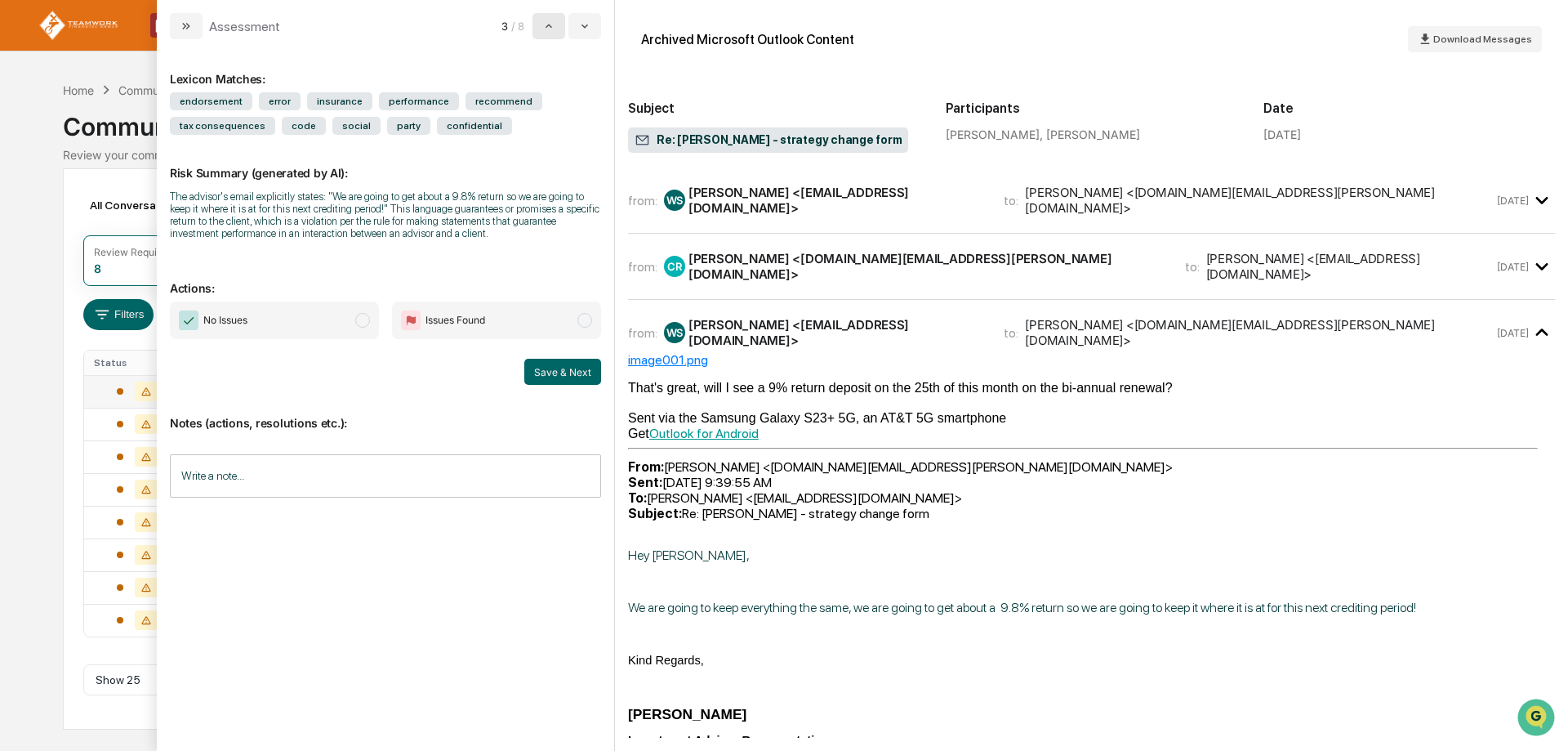
click at [551, 22] on icon "modal" at bounding box center [548, 26] width 13 height 13
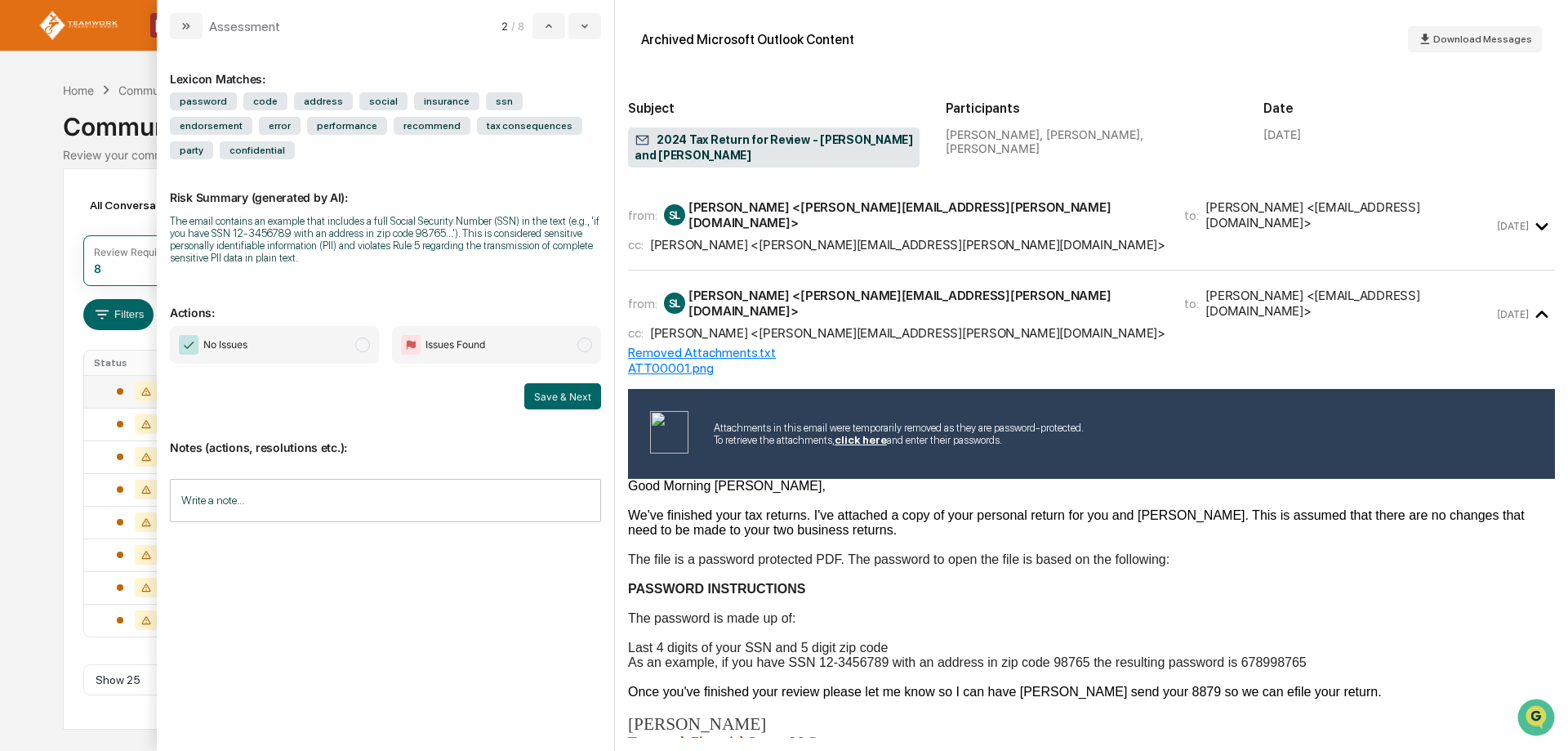
click at [359, 338] on span "modal" at bounding box center [362, 344] width 15 height 15
click at [546, 383] on button "Save & Next" at bounding box center [563, 396] width 77 height 27
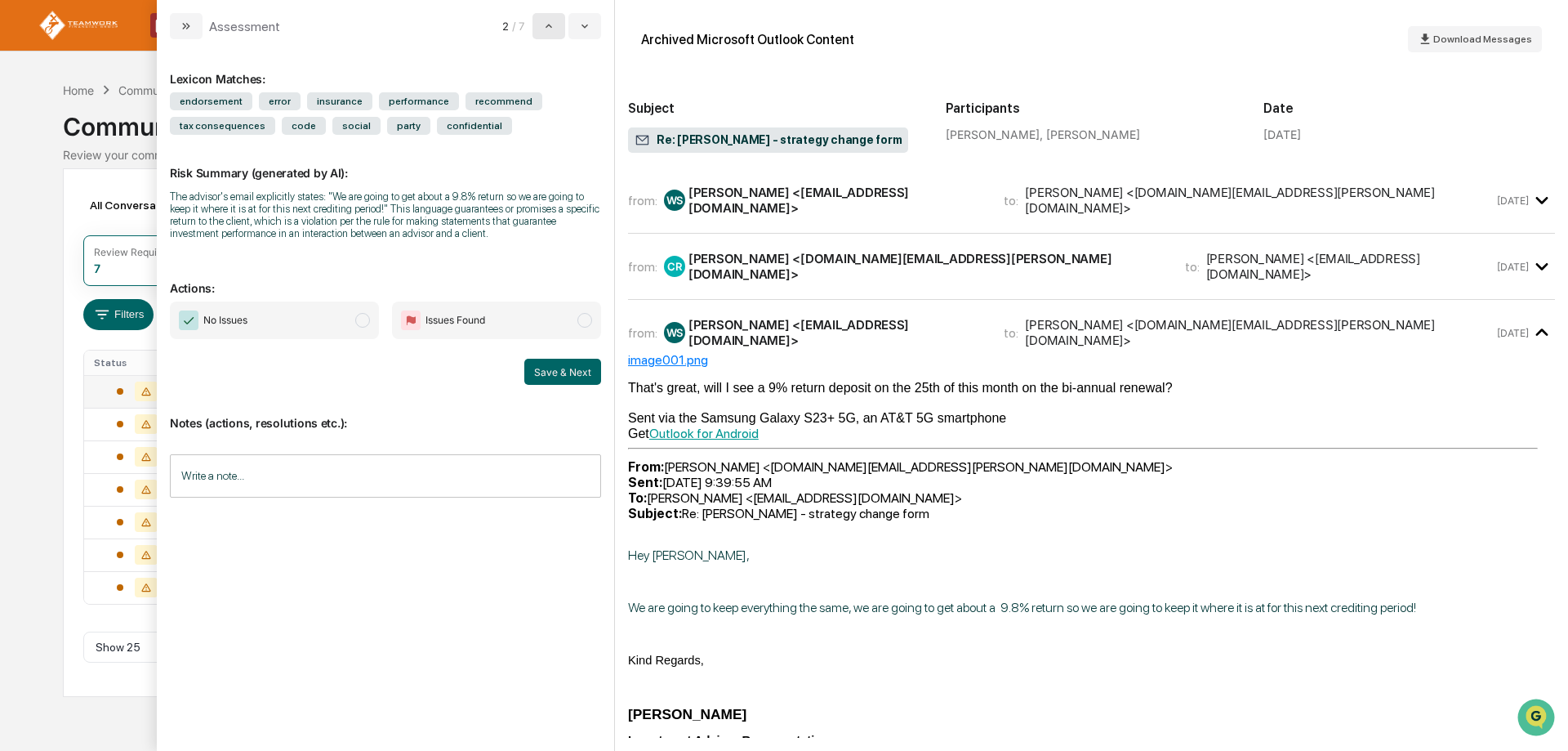
click at [546, 31] on icon "modal" at bounding box center [548, 26] width 13 height 13
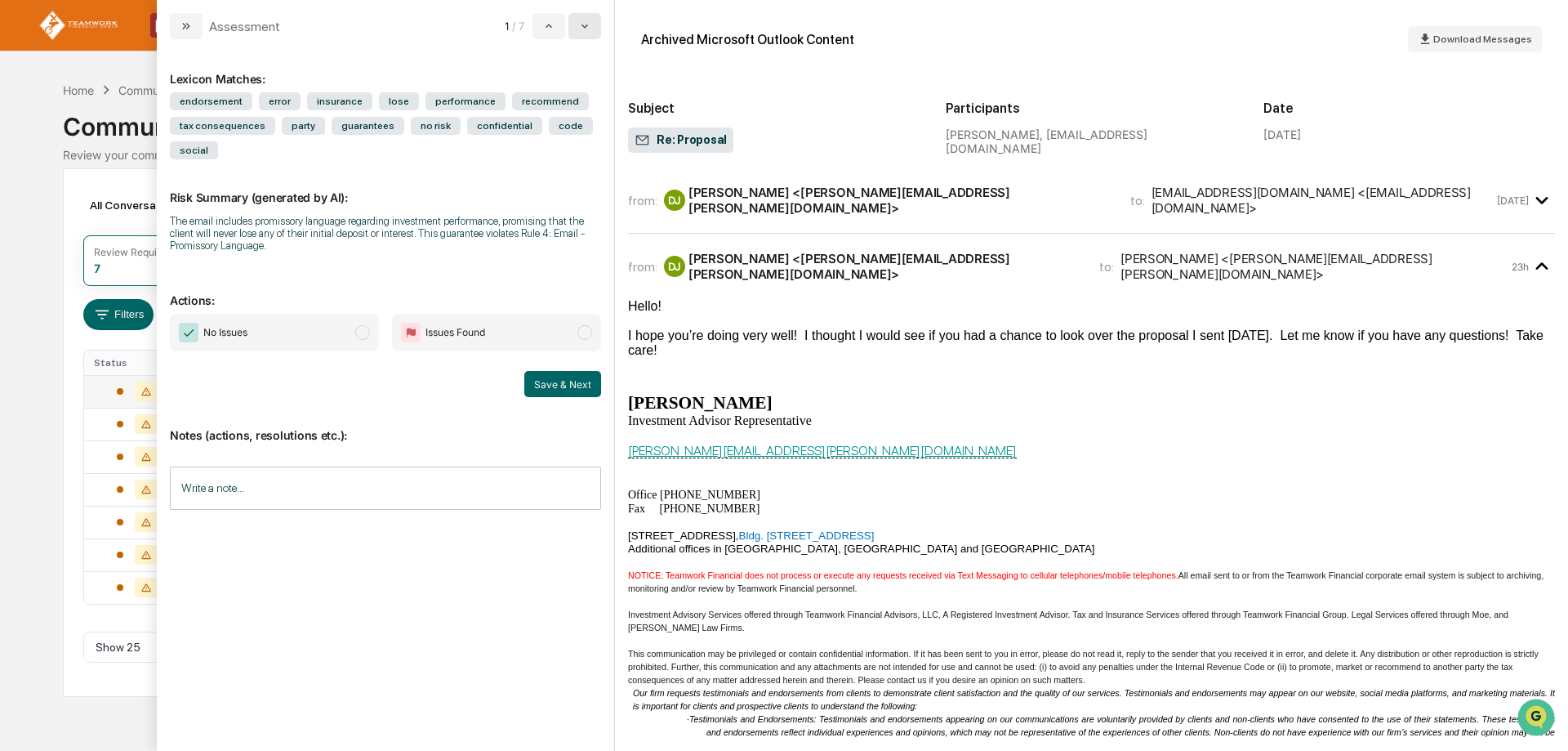
click at [597, 28] on button "modal" at bounding box center [584, 26] width 32 height 27
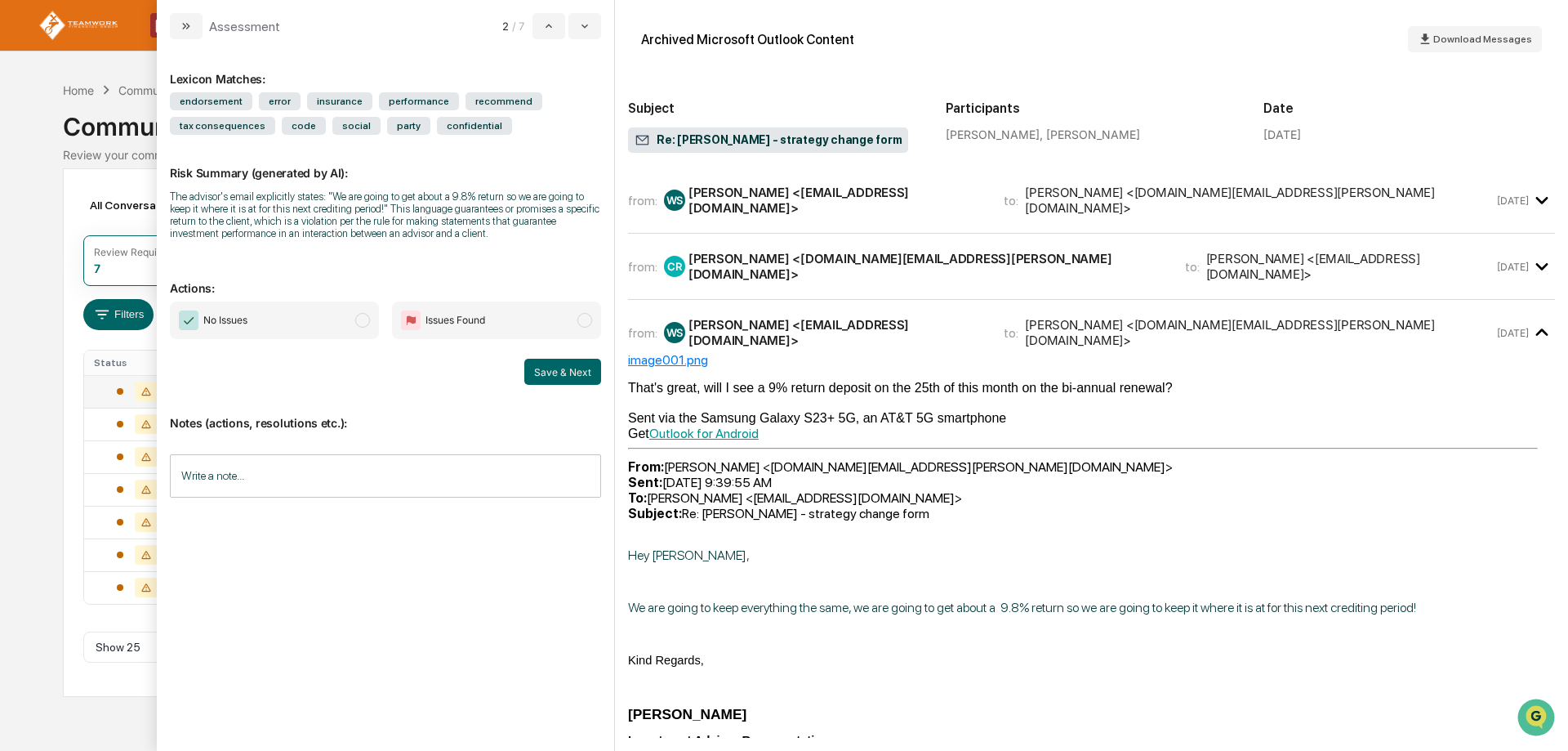
click at [22, 216] on div "Calendar Manage Tasks Reviews Approval Management Company People, Data, Setting…" at bounding box center [784, 375] width 1568 height 751
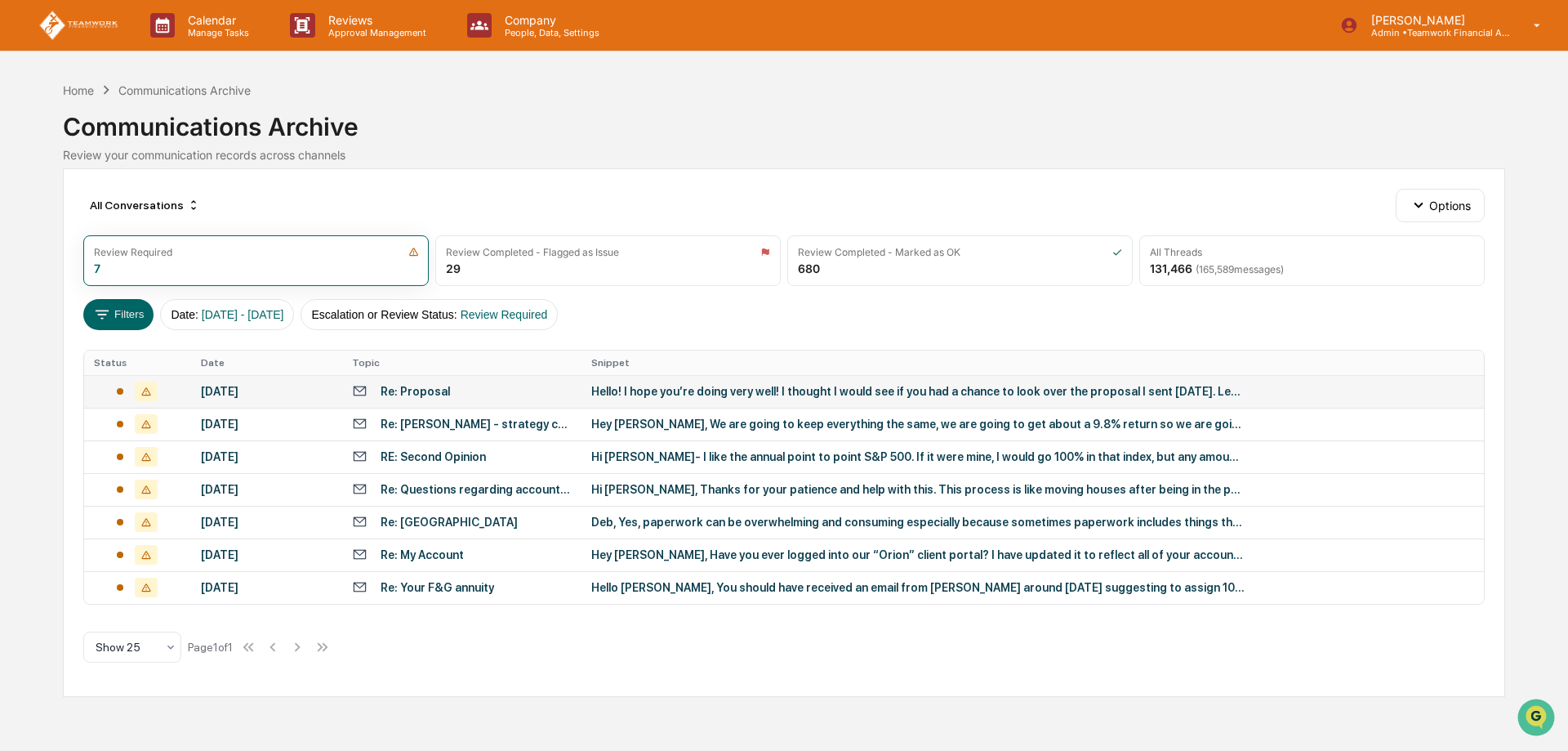
click at [966, 144] on div "Communications Archive Review your communication records across channels" at bounding box center [784, 130] width 1443 height 63
